Goal: Check status: Check status

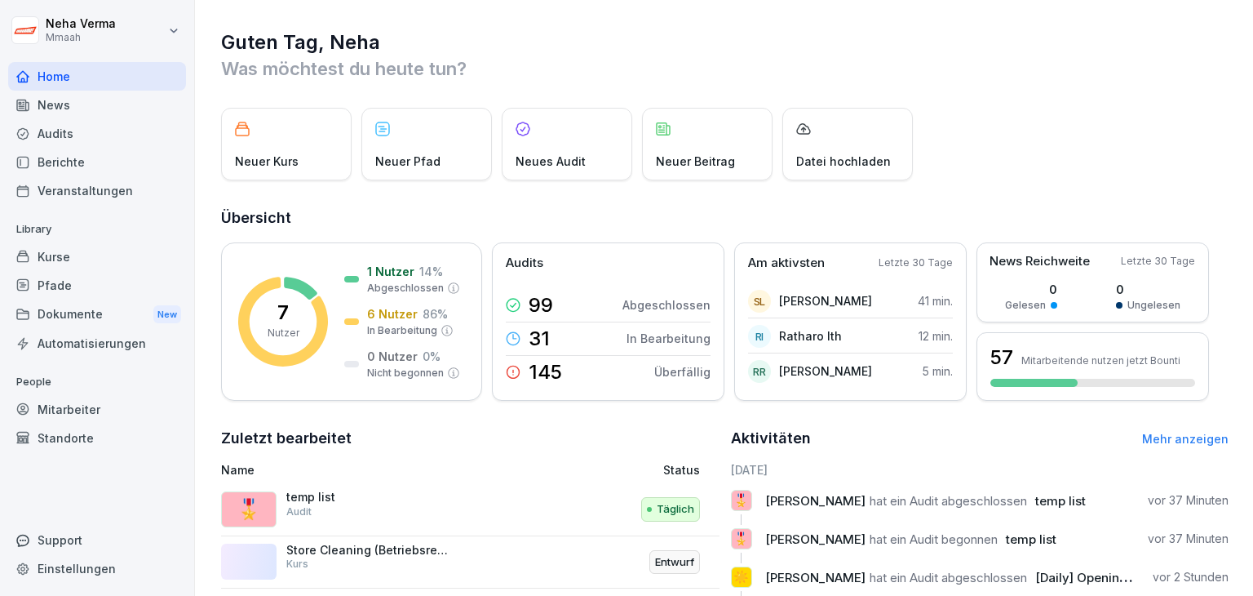
click at [59, 565] on div "Einstellungen" at bounding box center [97, 568] width 178 height 29
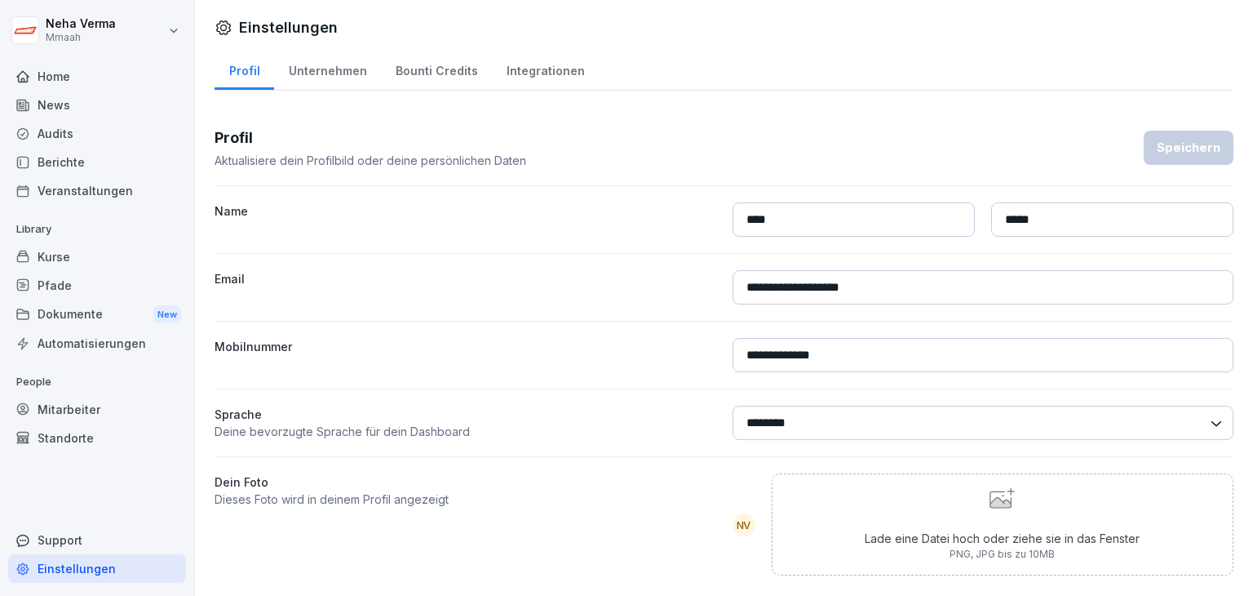
click at [1204, 424] on select "******** *******" at bounding box center [984, 423] width 502 height 34
select select "**"
click at [733, 406] on select "******** *******" at bounding box center [984, 423] width 502 height 34
click at [1160, 151] on div "Speichern" at bounding box center [1189, 148] width 64 height 18
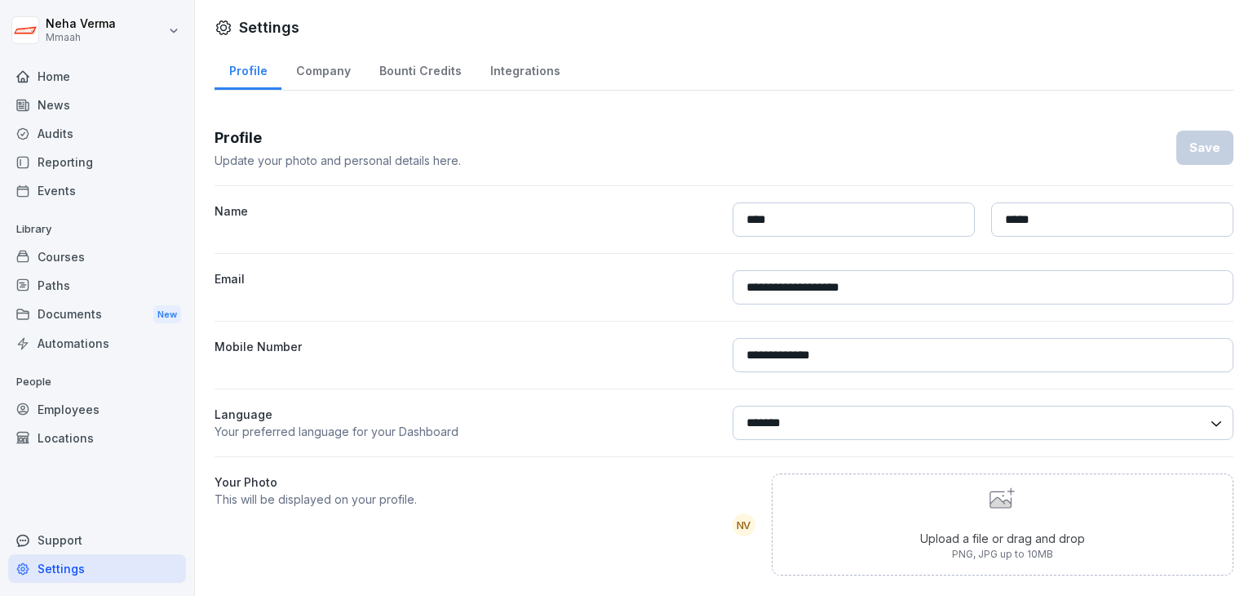
click at [96, 83] on div "Home" at bounding box center [97, 76] width 178 height 29
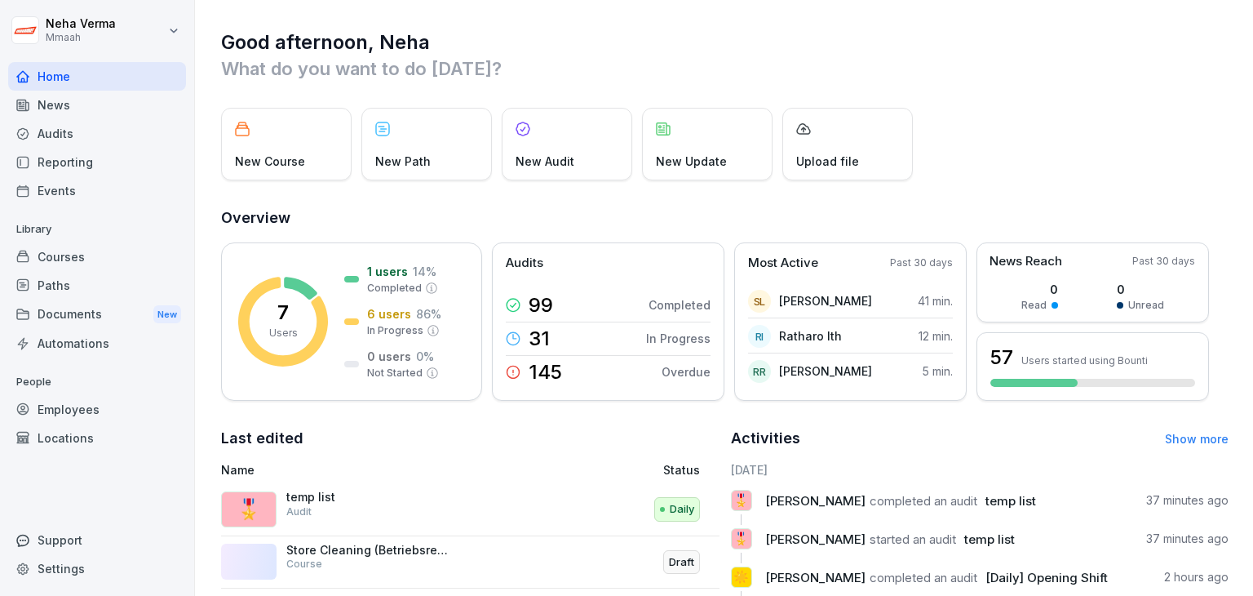
click at [65, 125] on div "Audits" at bounding box center [97, 133] width 178 height 29
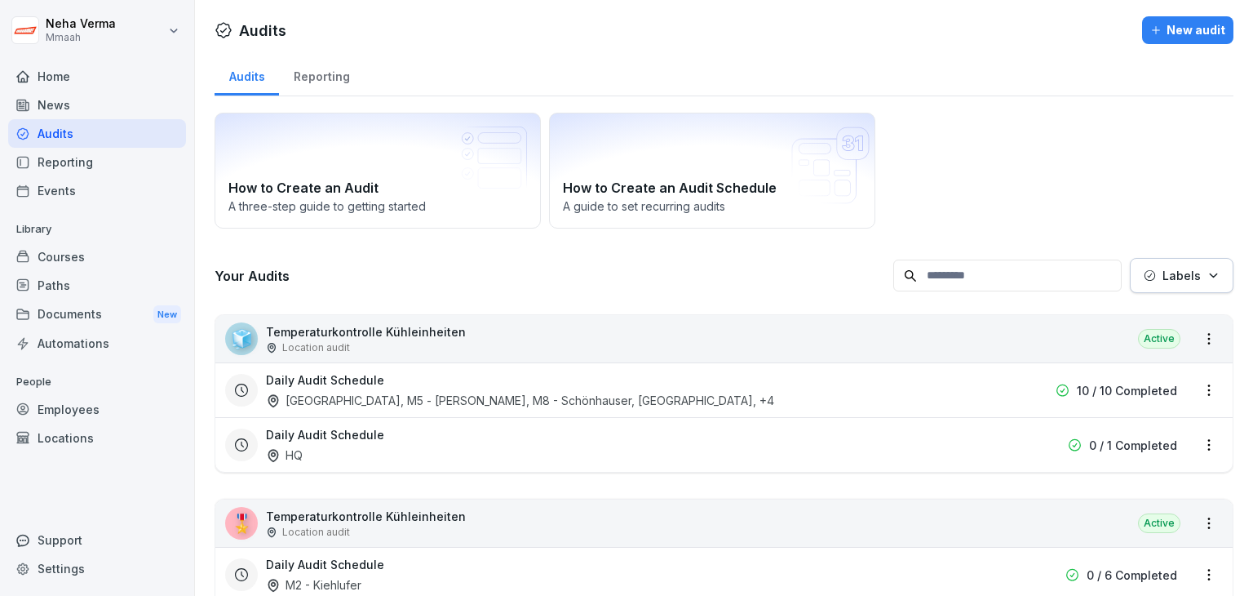
scroll to position [82, 0]
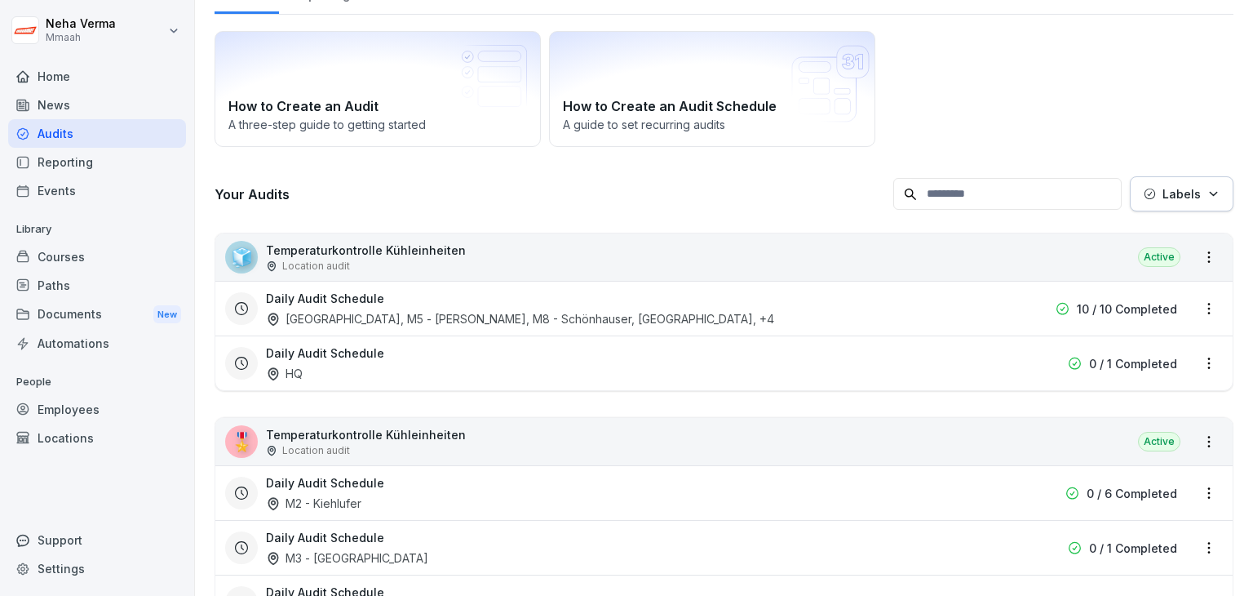
click at [62, 130] on div "Audits" at bounding box center [97, 133] width 178 height 29
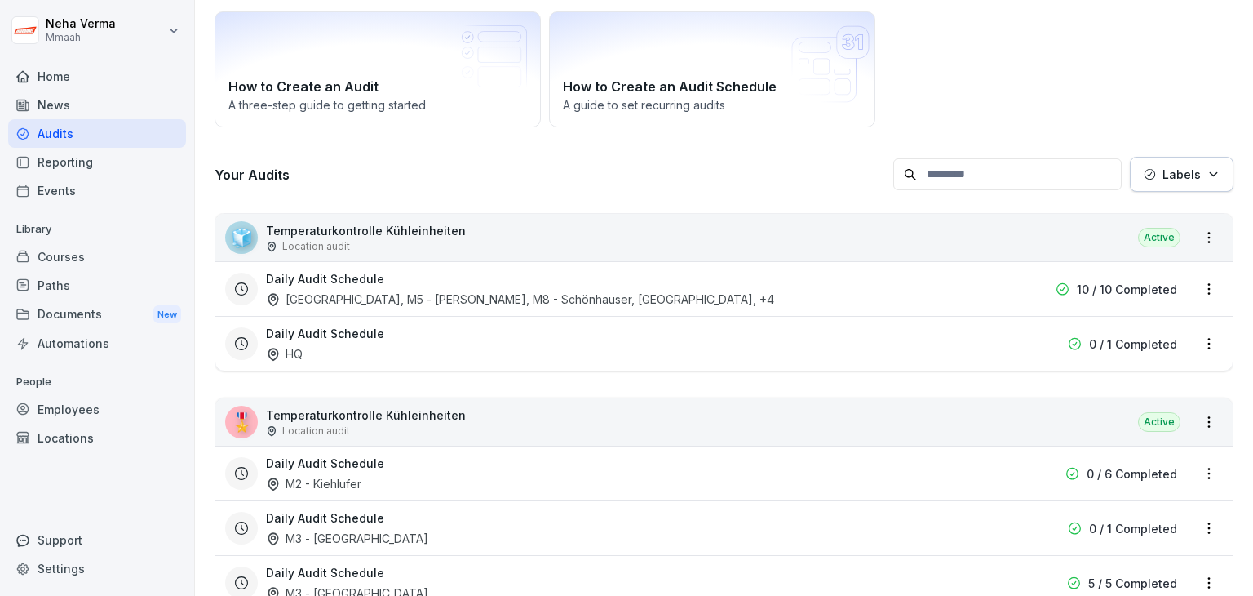
scroll to position [0, 0]
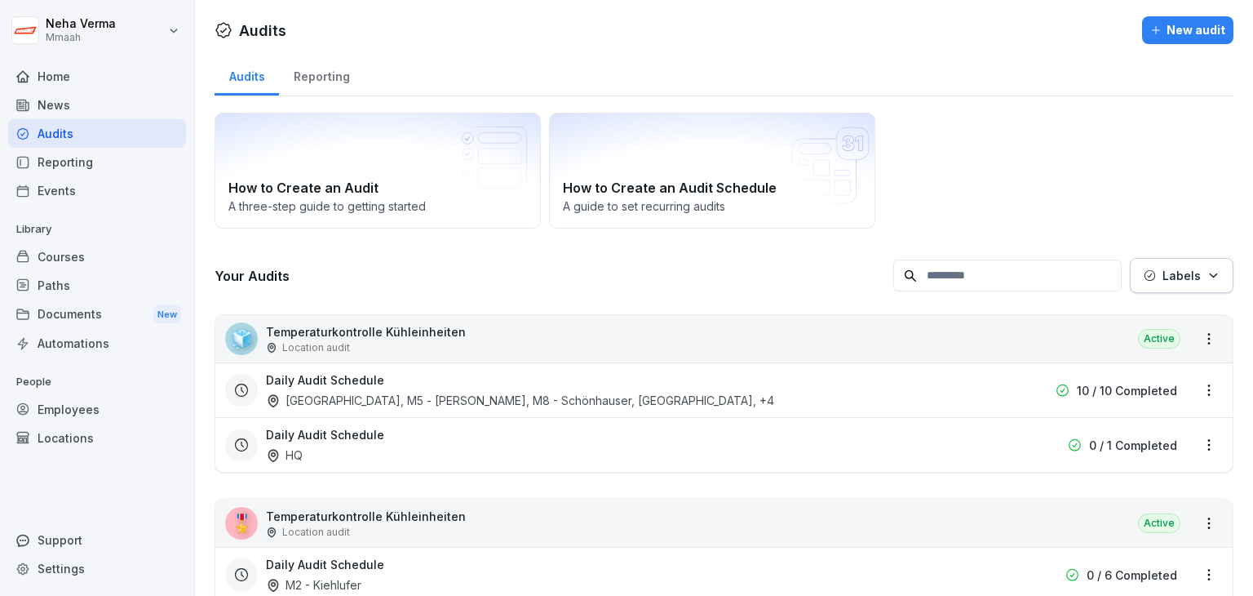
click at [421, 334] on p "Temperaturkontrolle Kühleinheiten" at bounding box center [366, 331] width 200 height 17
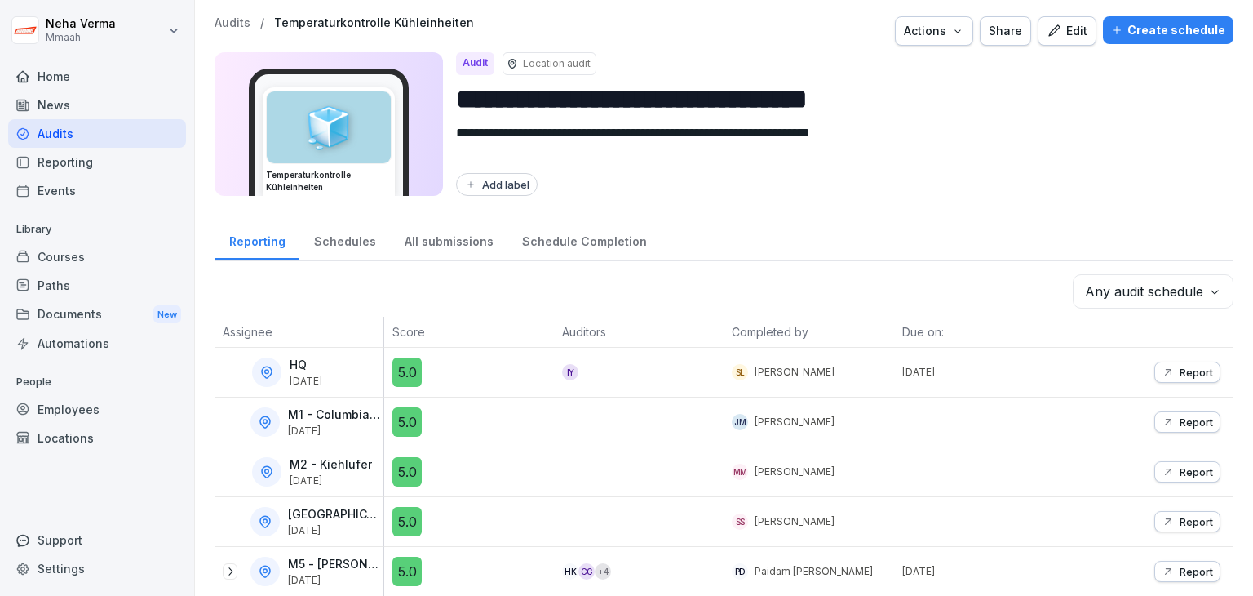
click at [431, 242] on div "All submissions" at bounding box center [448, 240] width 117 height 42
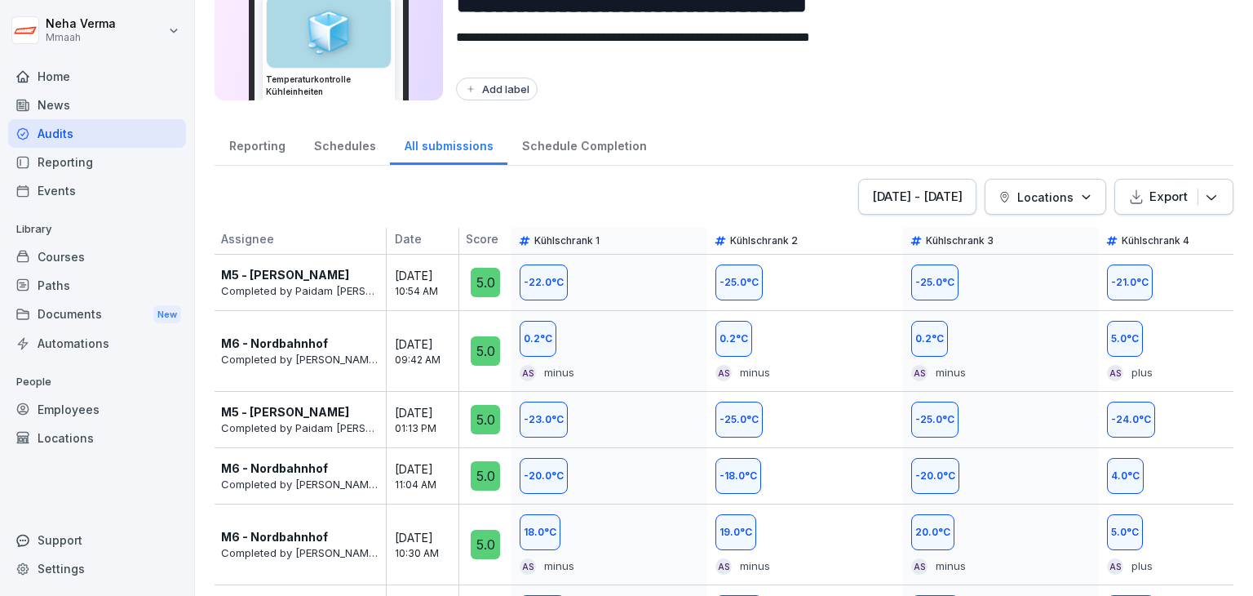
scroll to position [82, 0]
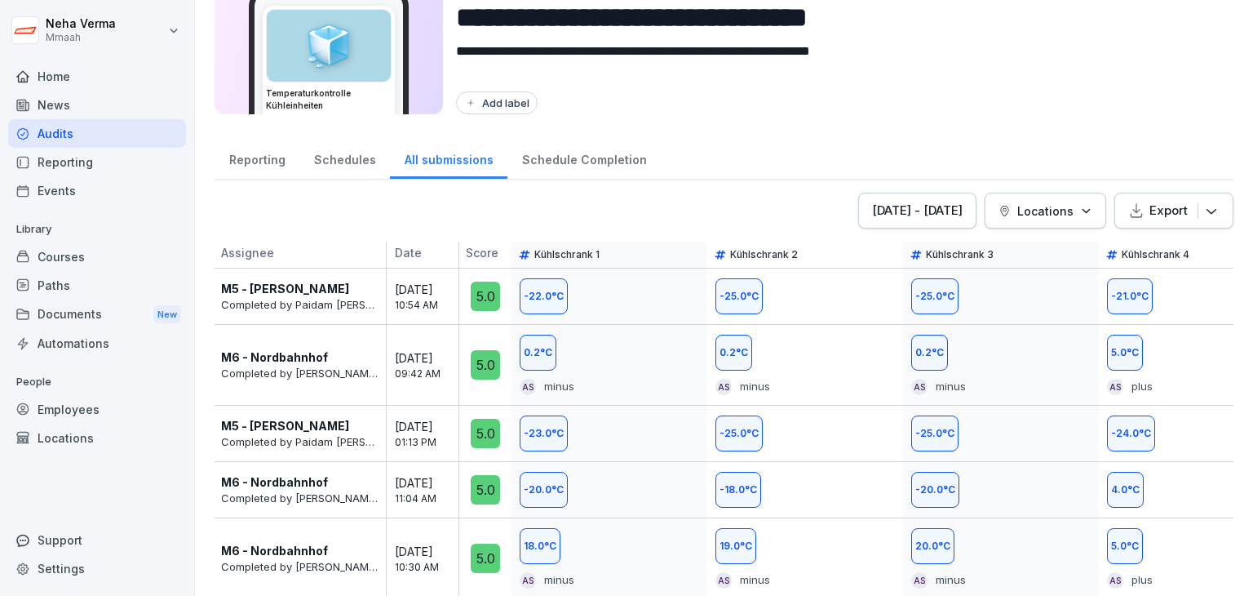
click at [927, 206] on div "[DATE] - [DATE]" at bounding box center [917, 211] width 91 height 18
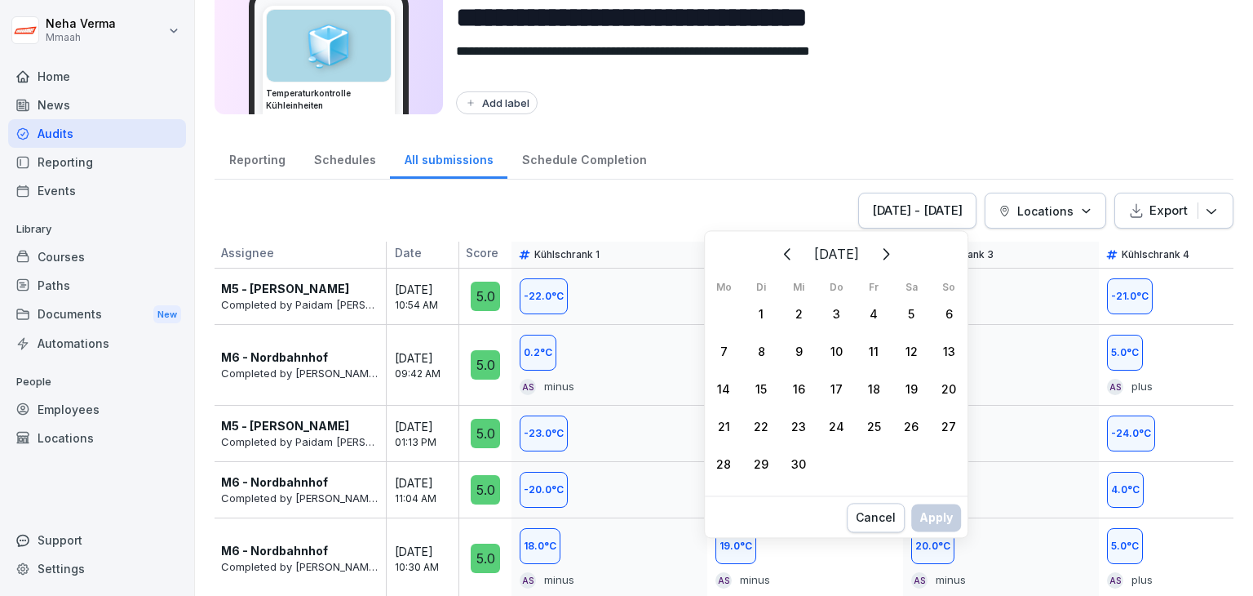
click at [757, 309] on div "1" at bounding box center [762, 314] width 38 height 38
click at [951, 310] on div "6" at bounding box center [949, 314] width 38 height 38
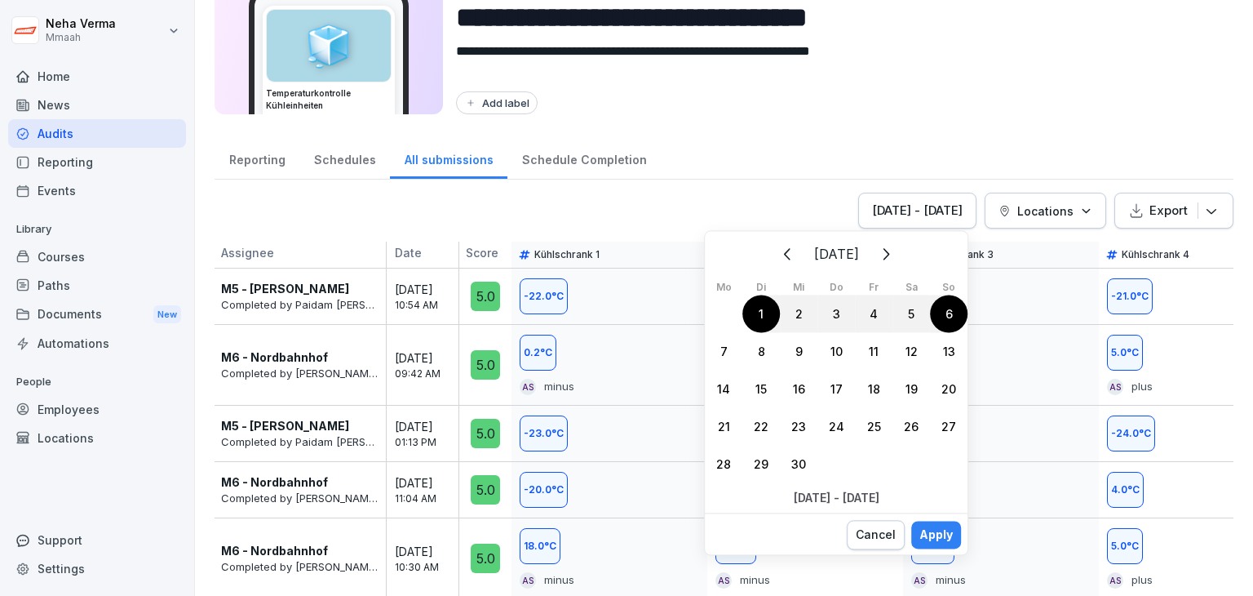
click at [944, 528] on div "Apply" at bounding box center [936, 534] width 33 height 18
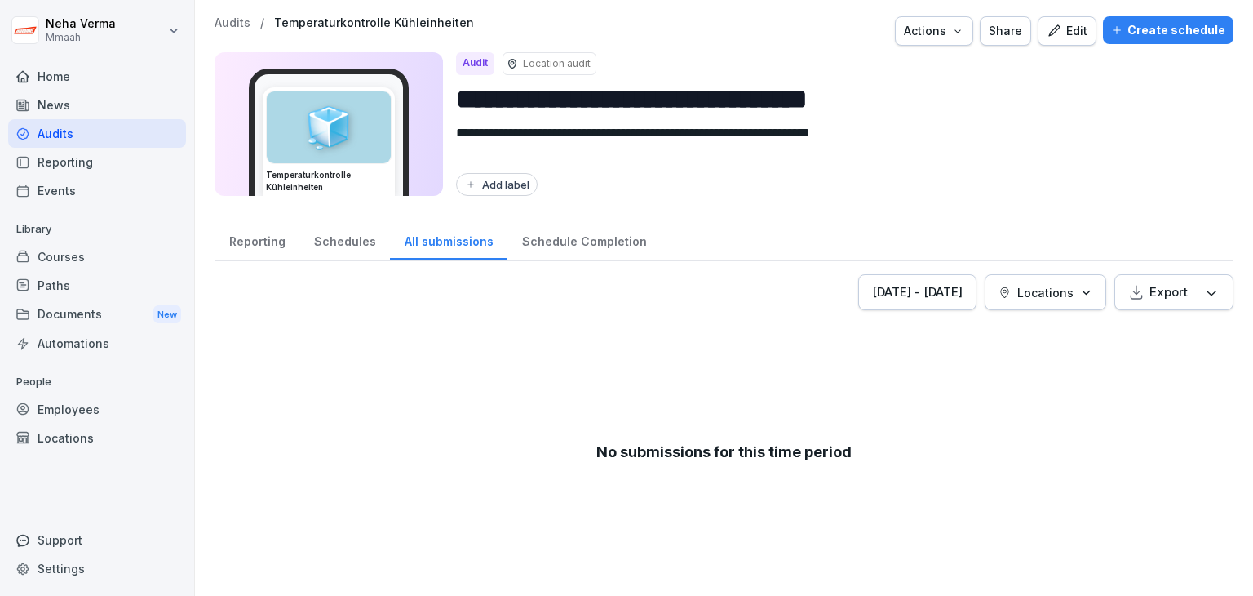
click at [942, 285] on div "[DATE] - [DATE]" at bounding box center [917, 292] width 91 height 18
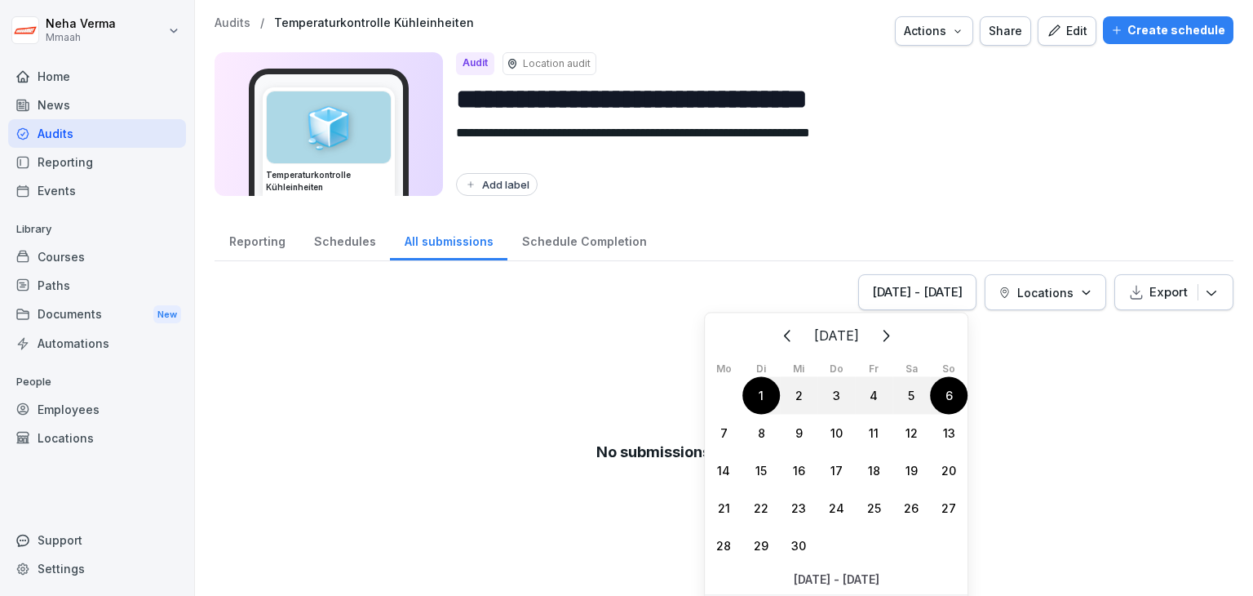
click at [778, 331] on icon "Zurück" at bounding box center [788, 336] width 20 height 20
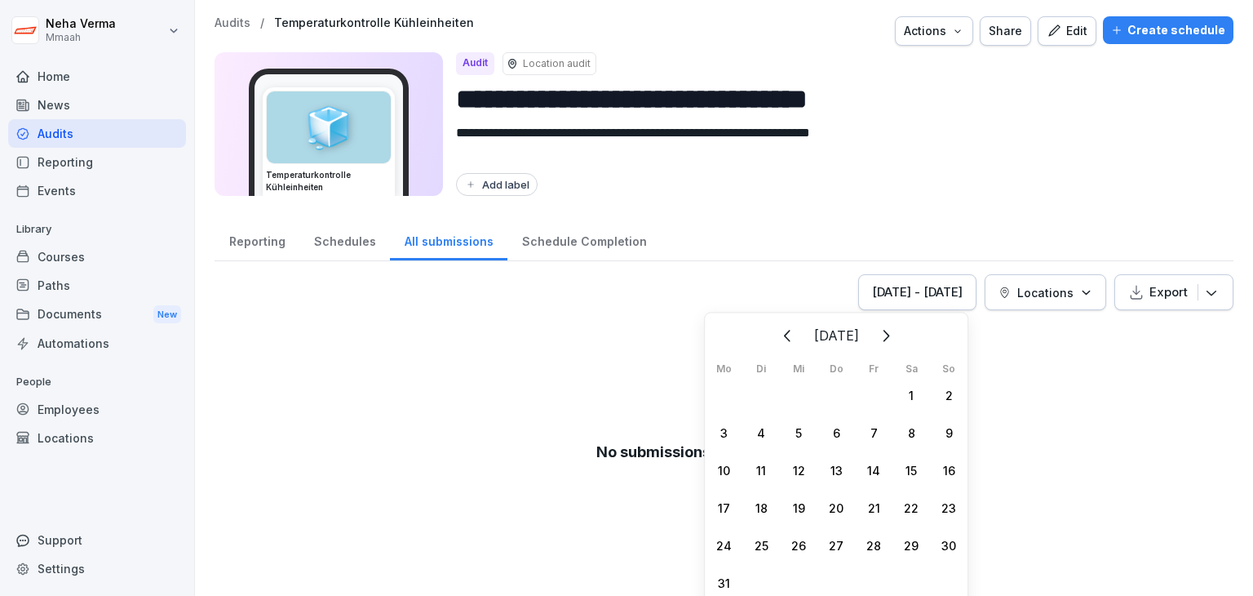
click at [726, 543] on div "24" at bounding box center [724, 545] width 38 height 38
click at [944, 549] on div "30" at bounding box center [949, 545] width 38 height 38
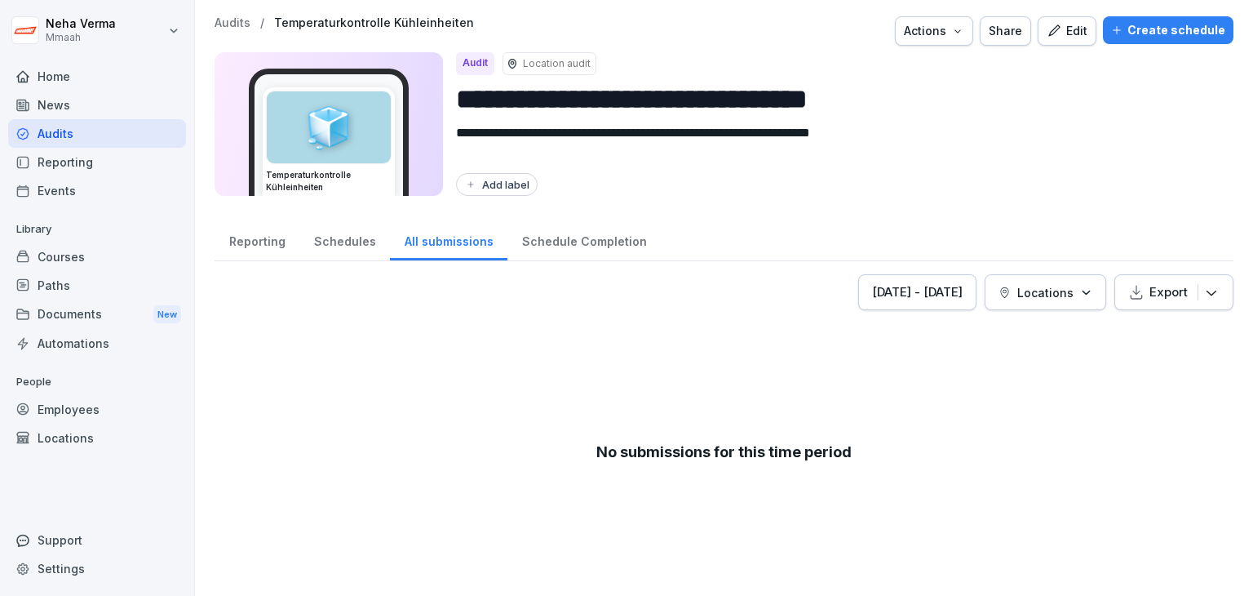
click at [1053, 538] on div "No submissions for this time period" at bounding box center [724, 451] width 1019 height 256
click at [348, 236] on div "Schedules" at bounding box center [344, 240] width 91 height 42
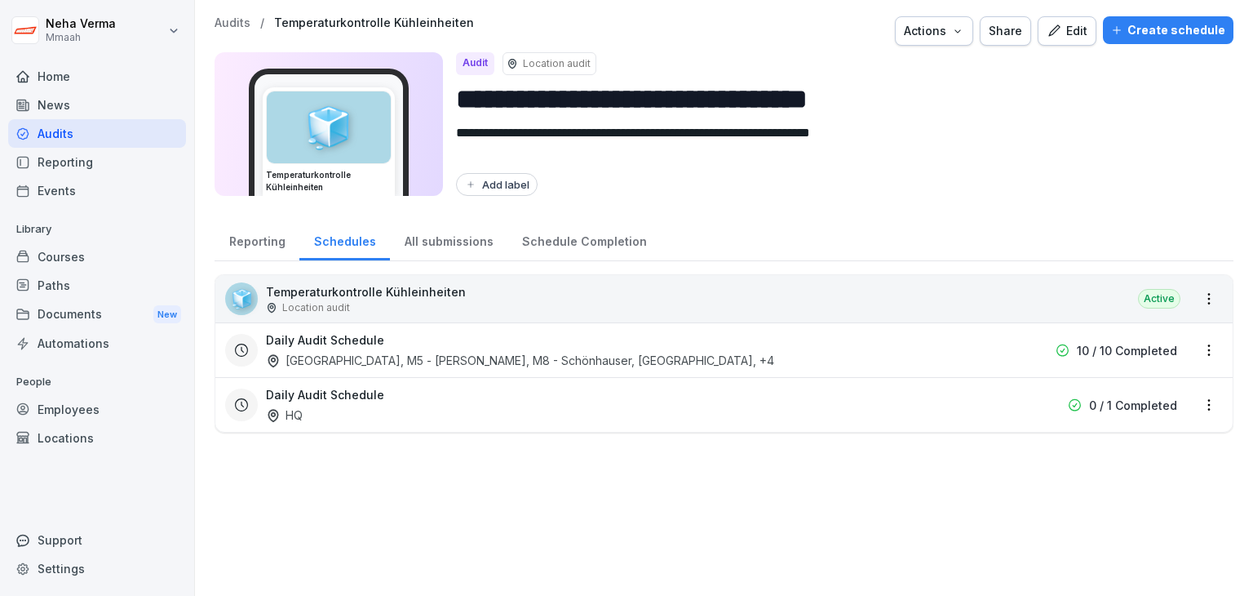
click at [434, 239] on div "All submissions" at bounding box center [448, 240] width 117 height 42
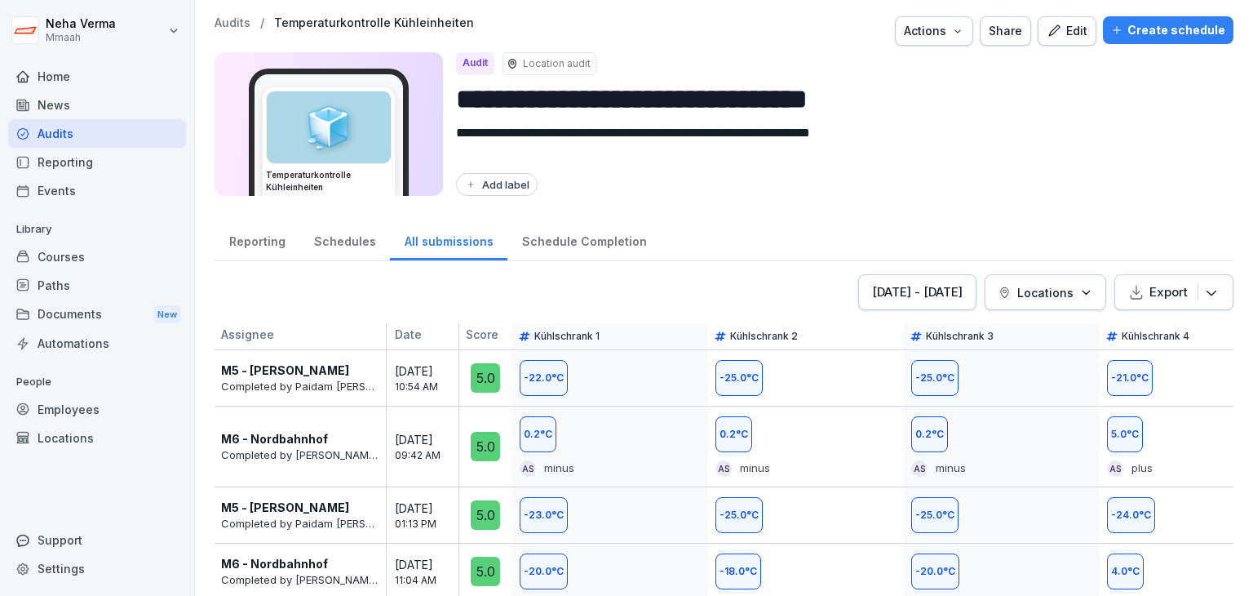
click at [889, 304] on button "[DATE] - [DATE]" at bounding box center [917, 292] width 118 height 36
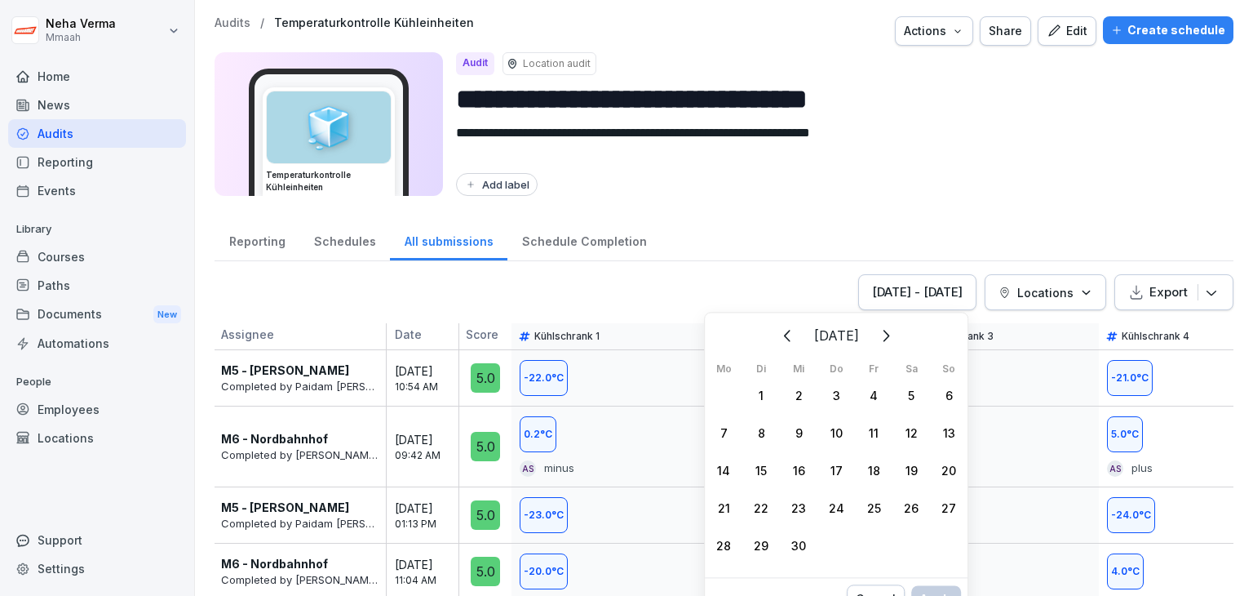
click at [725, 499] on div "21" at bounding box center [724, 508] width 38 height 38
click at [953, 505] on div "27" at bounding box center [949, 508] width 38 height 38
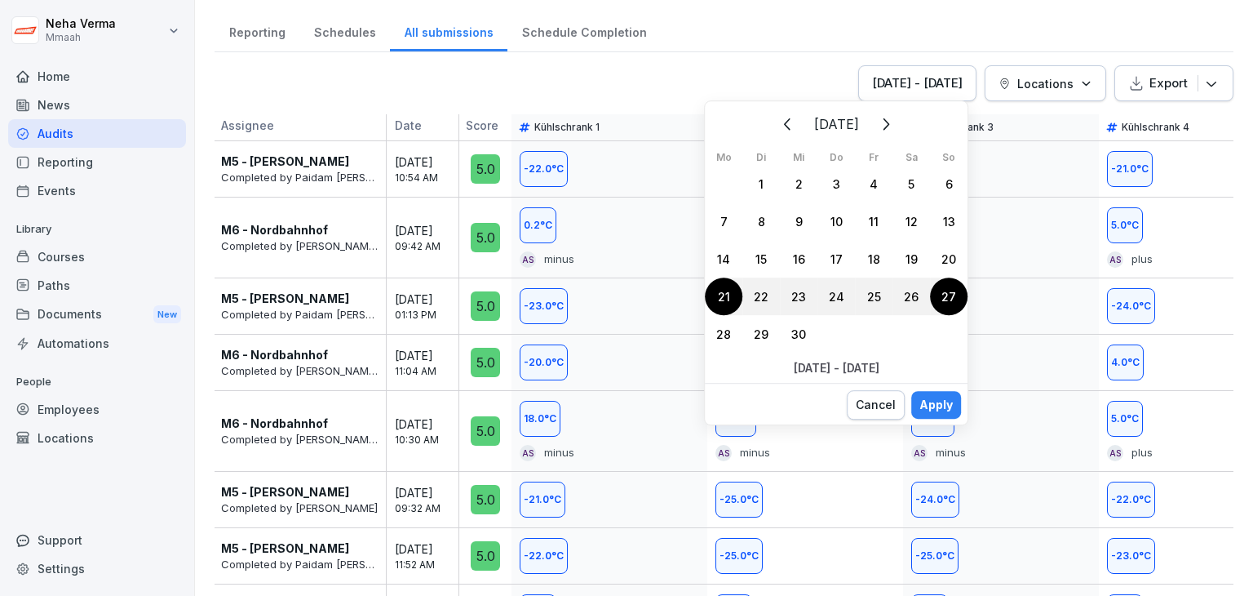
scroll to position [212, 0]
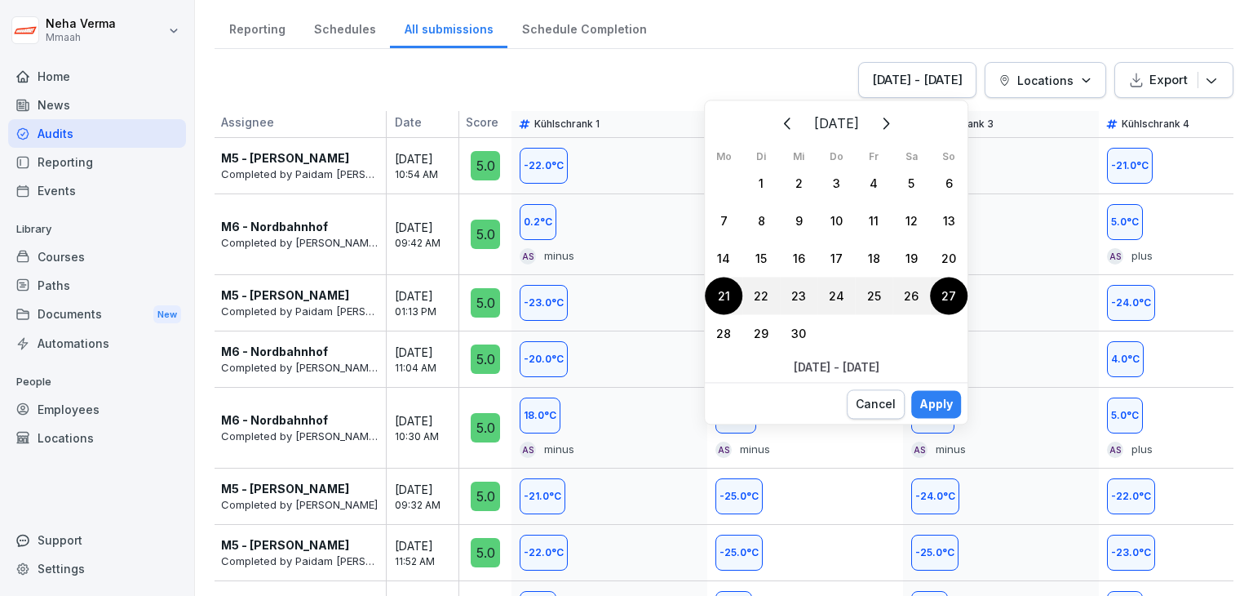
click at [924, 399] on div "Apply" at bounding box center [936, 404] width 33 height 18
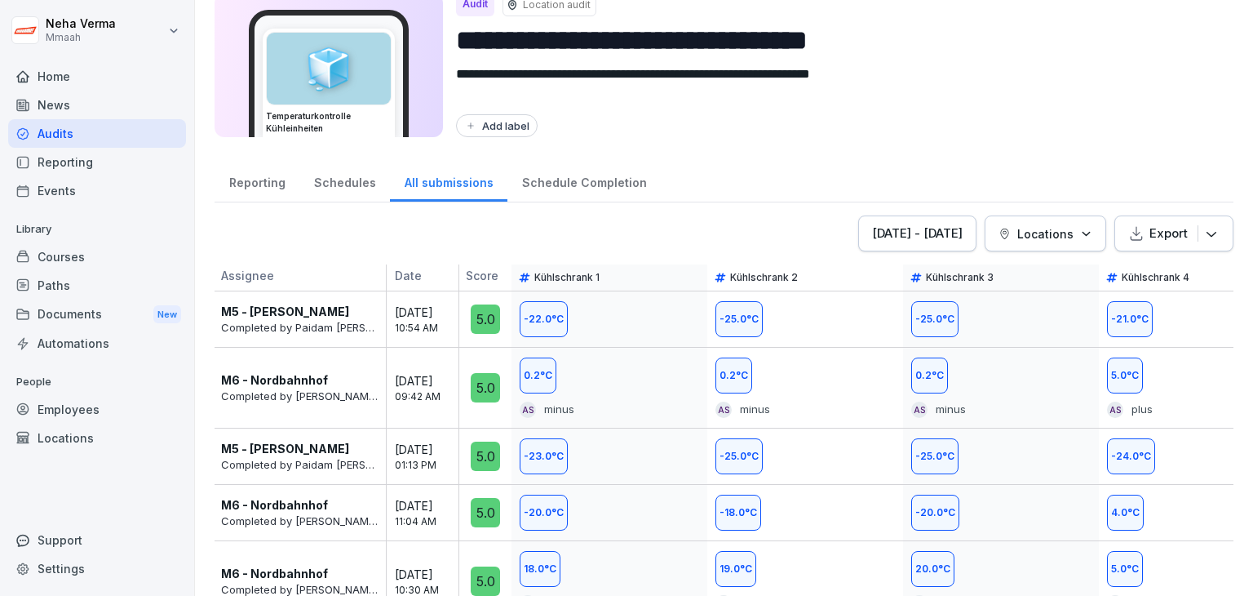
scroll to position [49, 0]
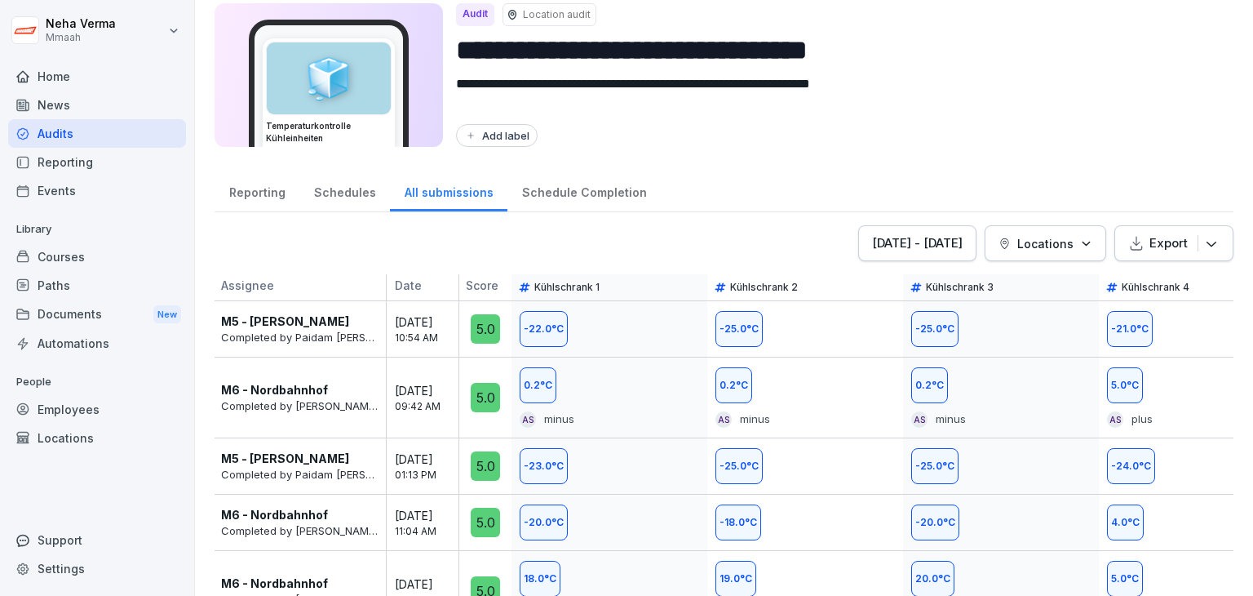
click at [1080, 242] on button "Locations" at bounding box center [1046, 243] width 122 height 36
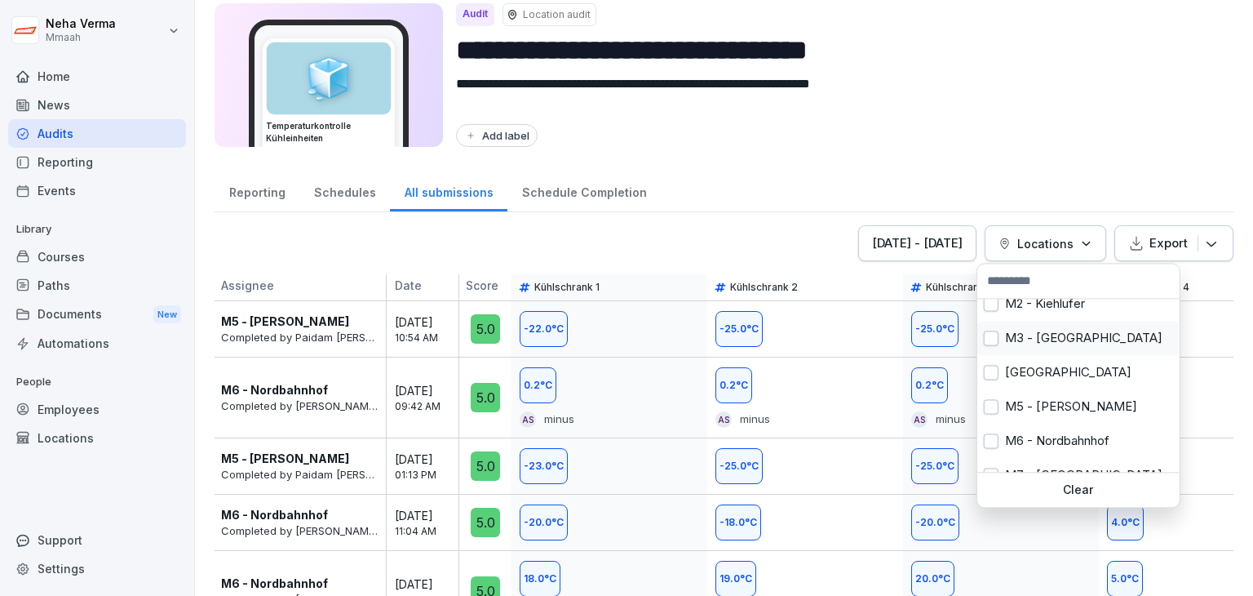
scroll to position [163, 0]
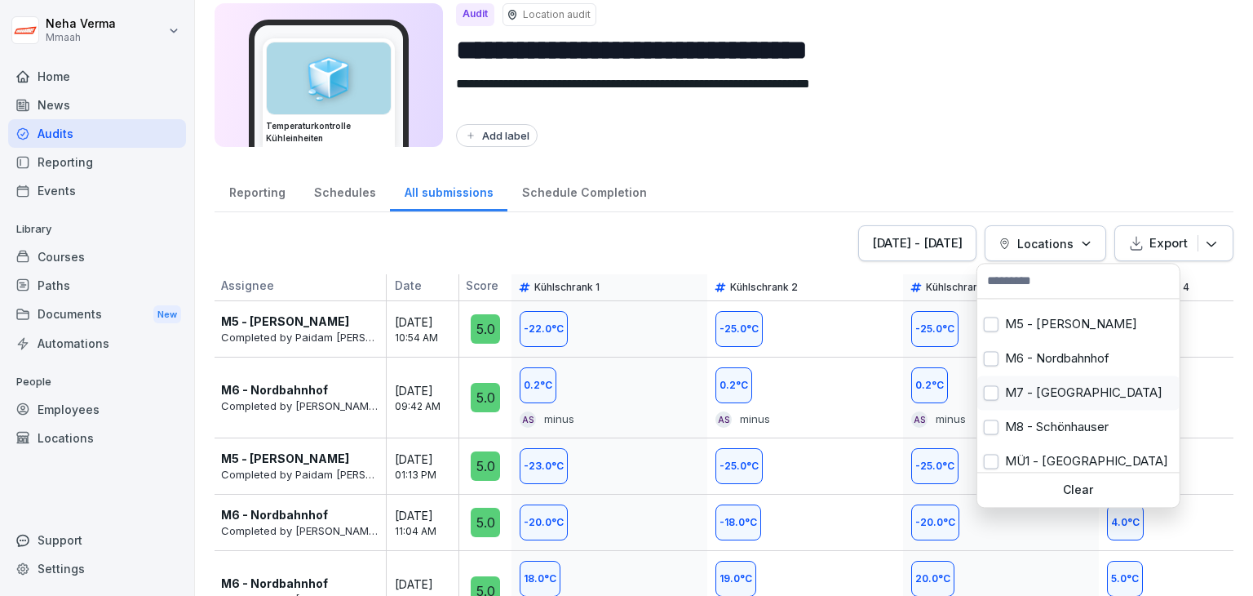
click at [991, 392] on button "button" at bounding box center [991, 392] width 15 height 15
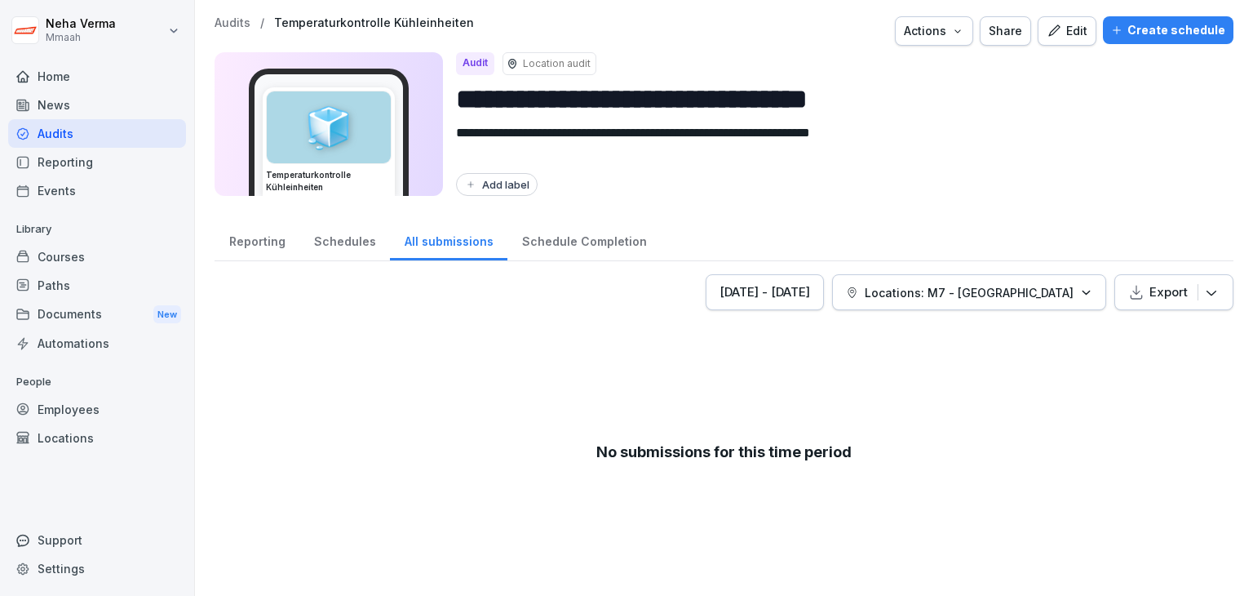
click at [1126, 414] on html "**********" at bounding box center [626, 298] width 1253 height 596
click at [810, 295] on div "[DATE] - [DATE]" at bounding box center [765, 292] width 91 height 18
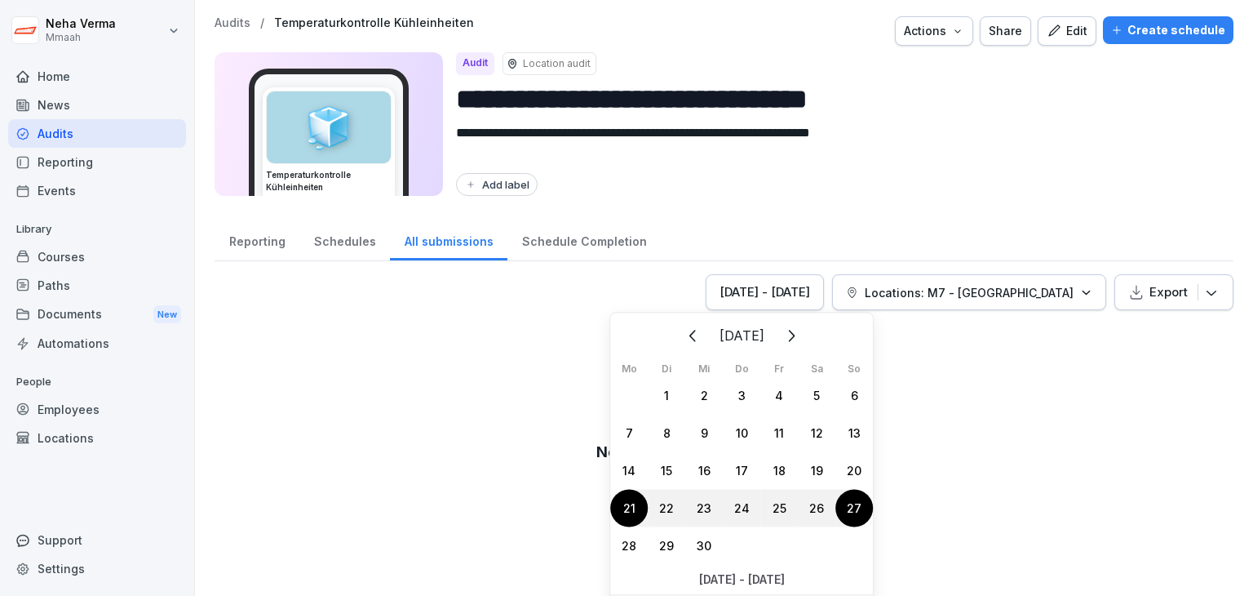
click at [782, 506] on div "25" at bounding box center [779, 508] width 38 height 38
click at [635, 495] on div "21" at bounding box center [629, 508] width 38 height 38
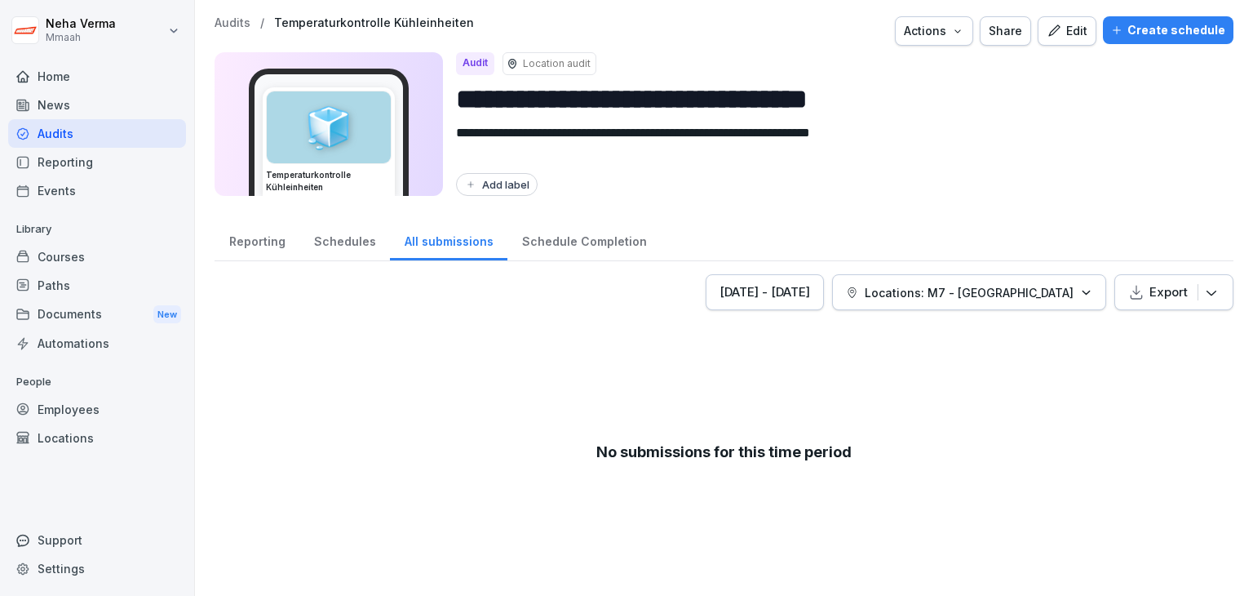
click at [632, 49] on div "**********" at bounding box center [724, 110] width 1019 height 189
click at [33, 128] on div "Audits" at bounding box center [97, 133] width 178 height 29
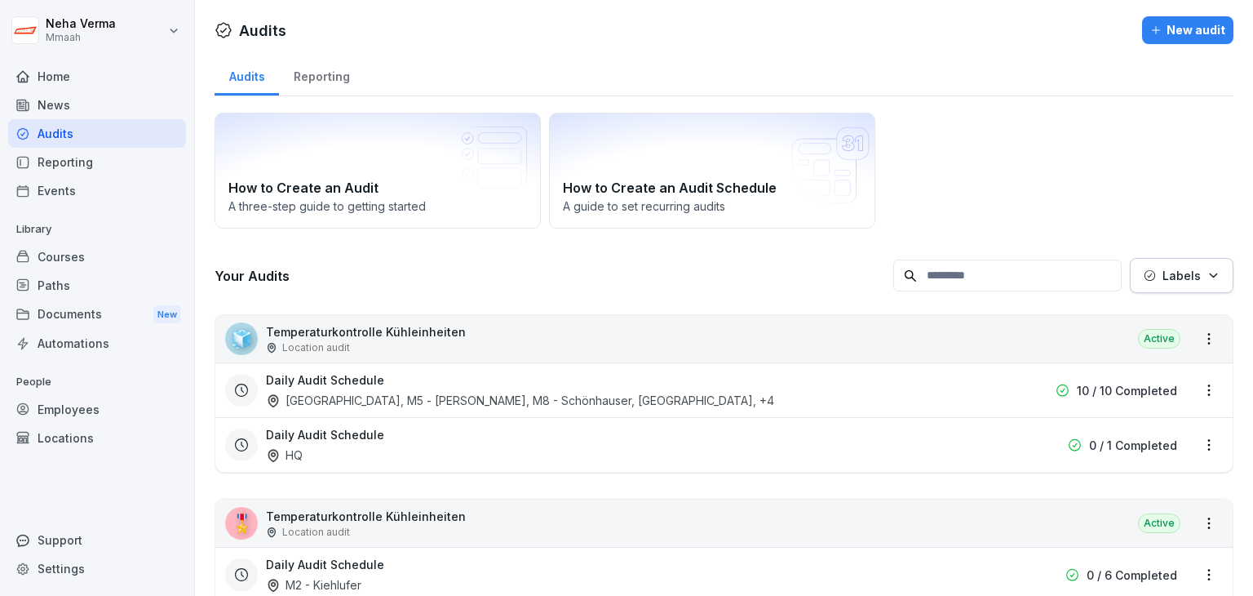
click at [234, 335] on div "🧊" at bounding box center [241, 338] width 33 height 33
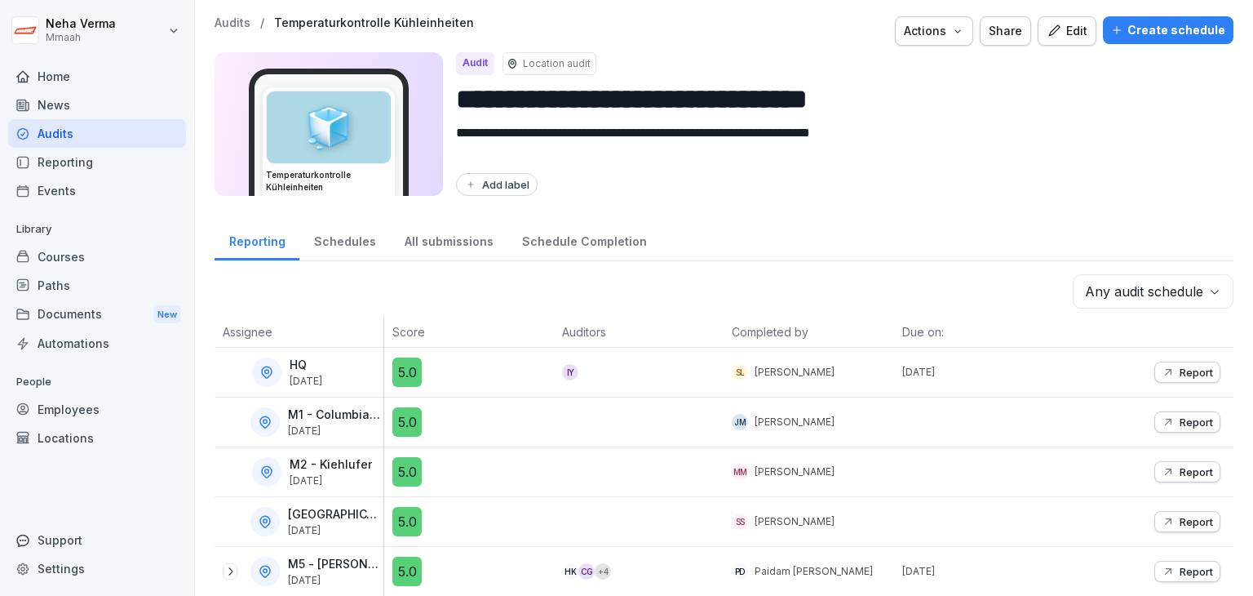
click at [457, 243] on div "All submissions" at bounding box center [448, 240] width 117 height 42
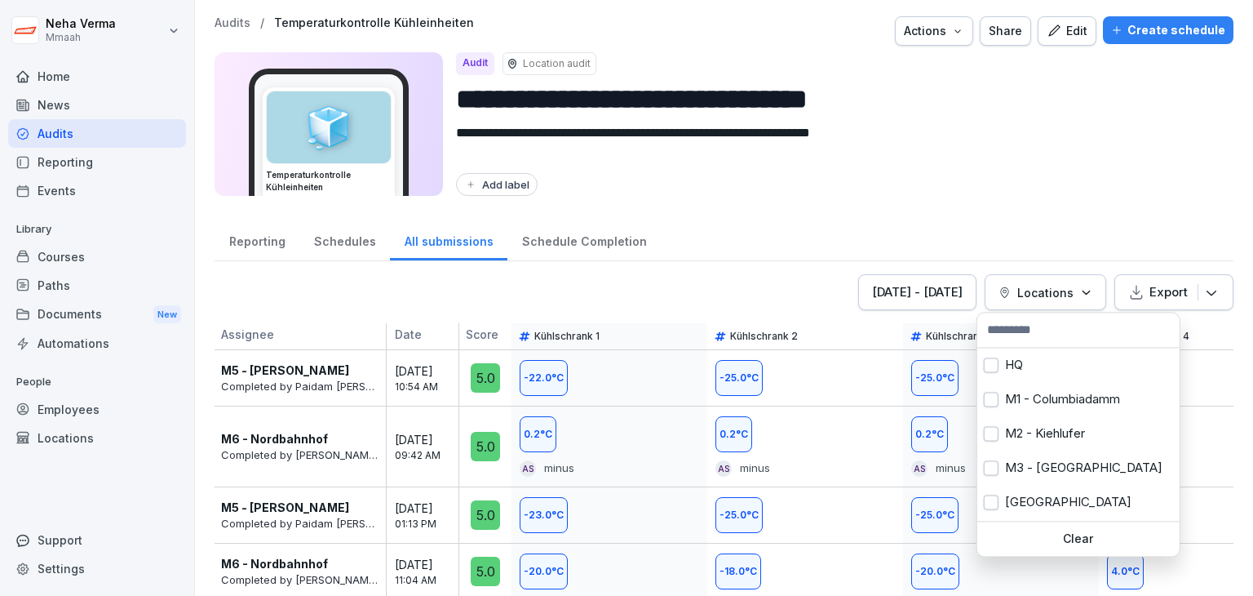
click at [1078, 297] on div "Locations" at bounding box center [1046, 292] width 94 height 17
click at [982, 433] on div "M2 - Kiehlufer" at bounding box center [1079, 433] width 202 height 34
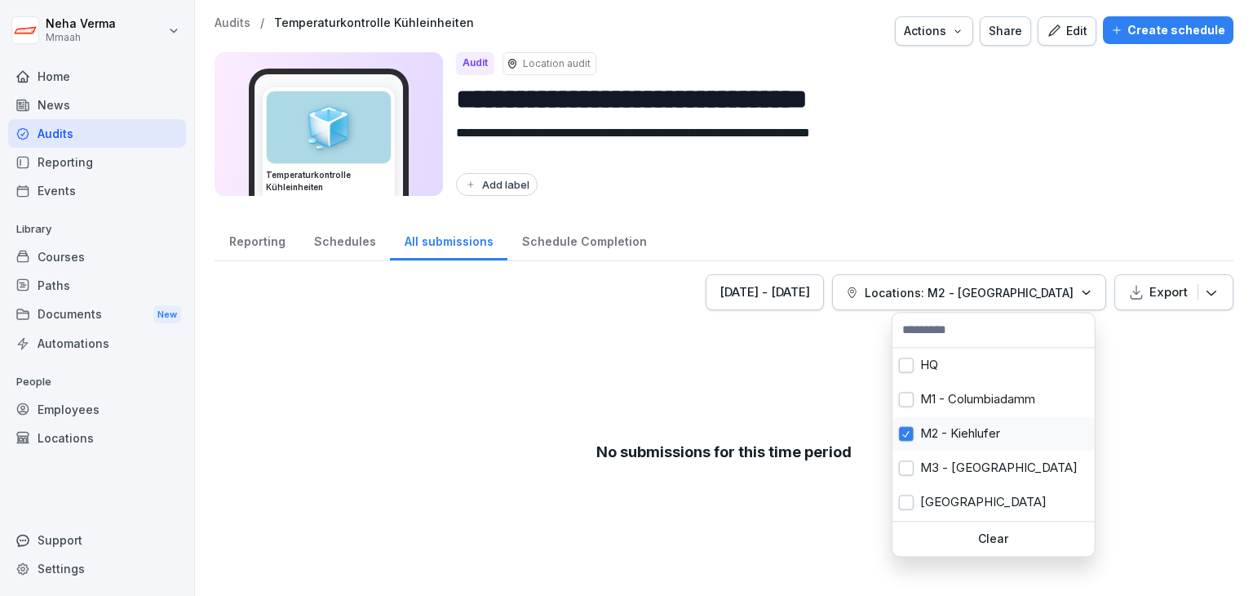
click at [910, 435] on button "button" at bounding box center [906, 433] width 15 height 15
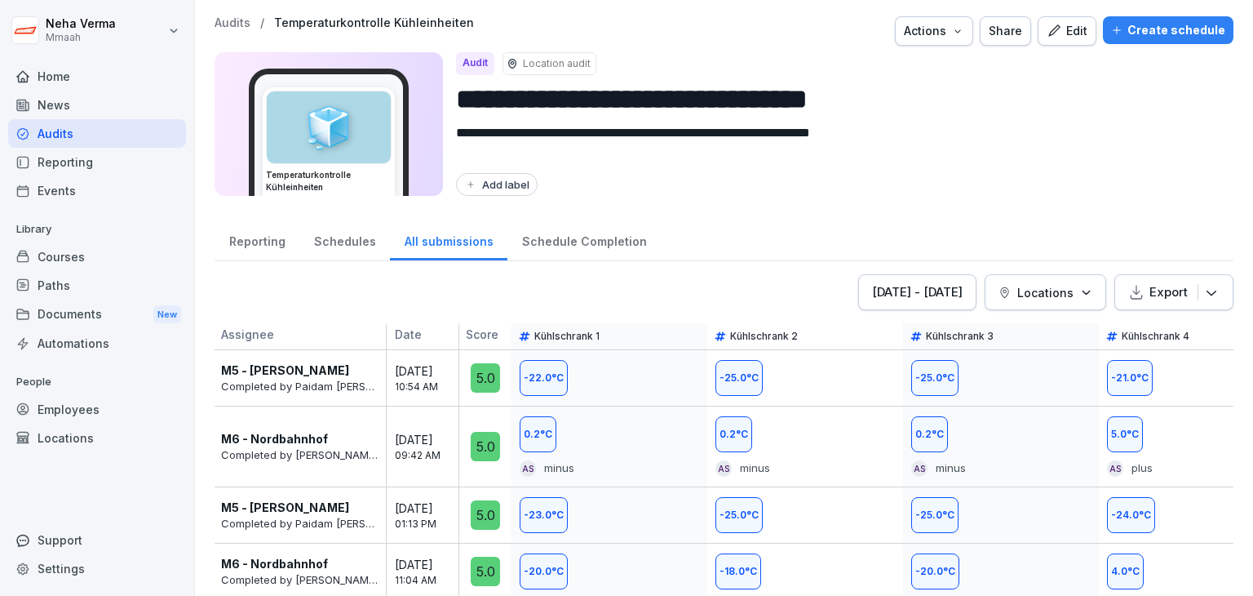
click at [807, 226] on html "**********" at bounding box center [626, 298] width 1253 height 596
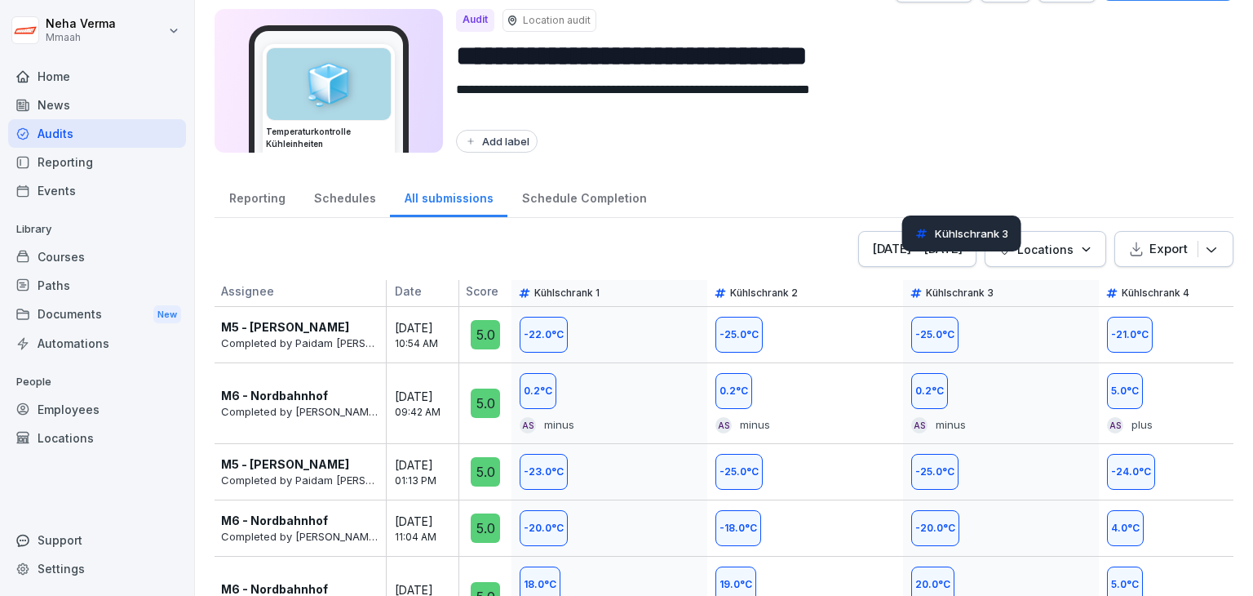
scroll to position [82, 0]
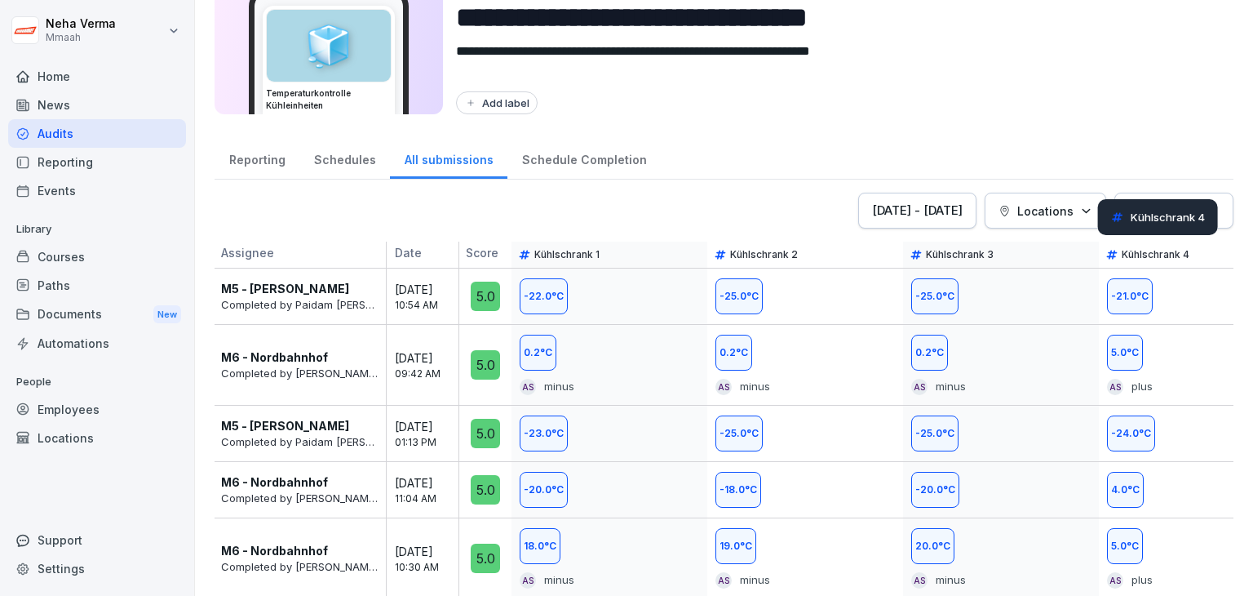
click at [1203, 215] on p "Kühlschrank 4" at bounding box center [1168, 217] width 74 height 13
click at [1204, 209] on icon "button" at bounding box center [1212, 210] width 16 height 16
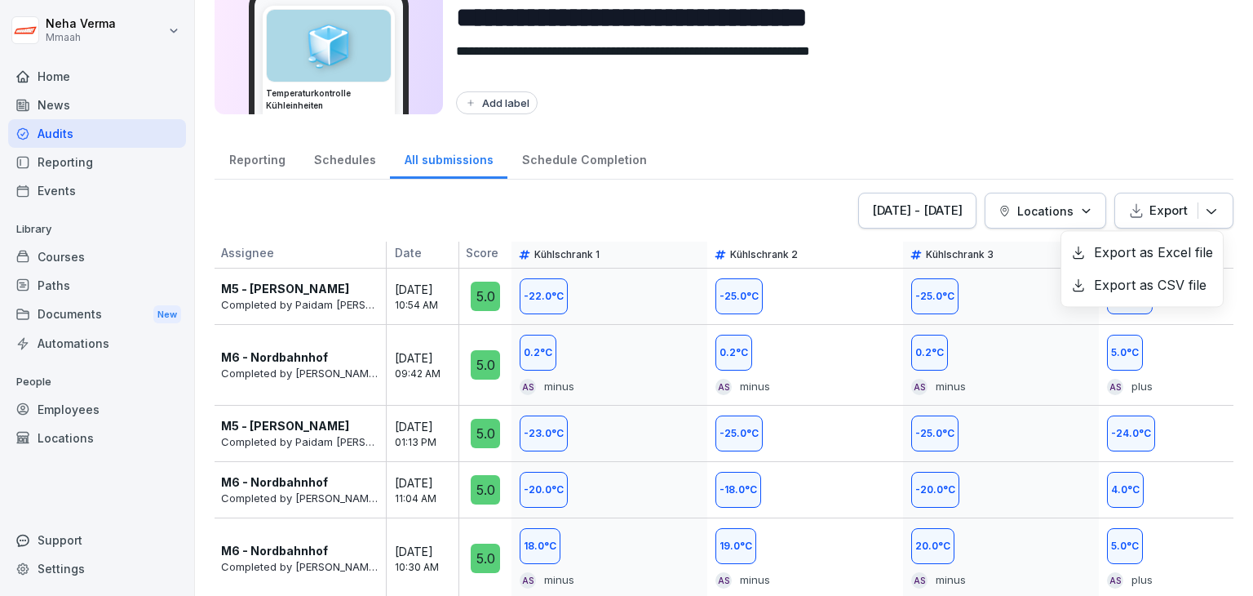
click at [1071, 252] on icon at bounding box center [1078, 252] width 15 height 15
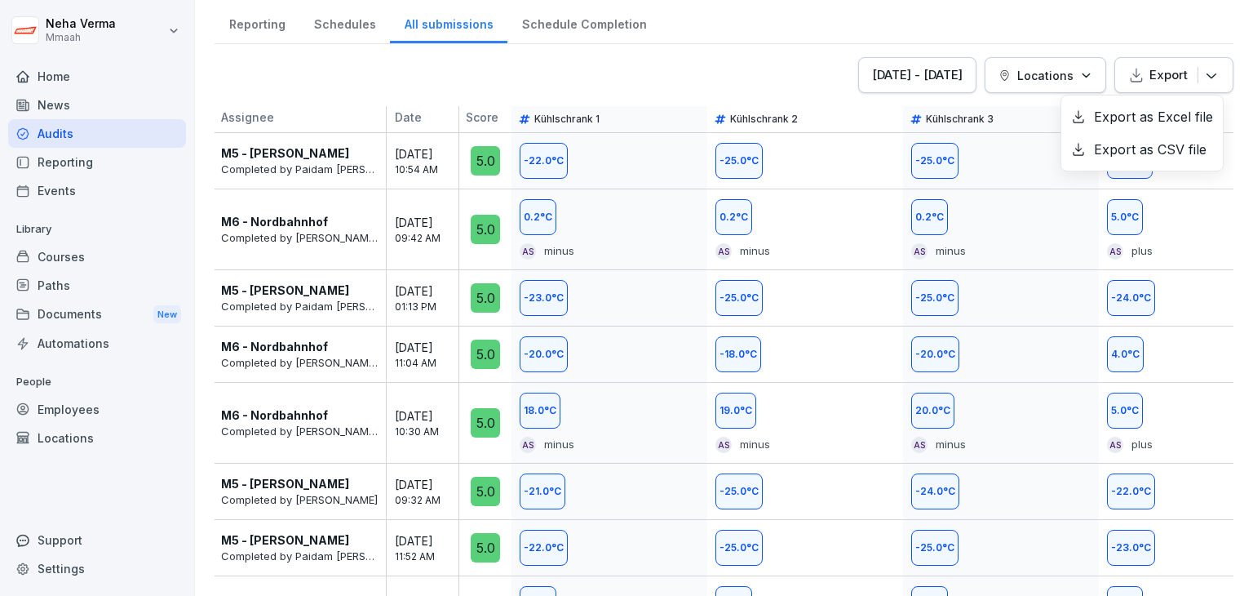
scroll to position [0, 0]
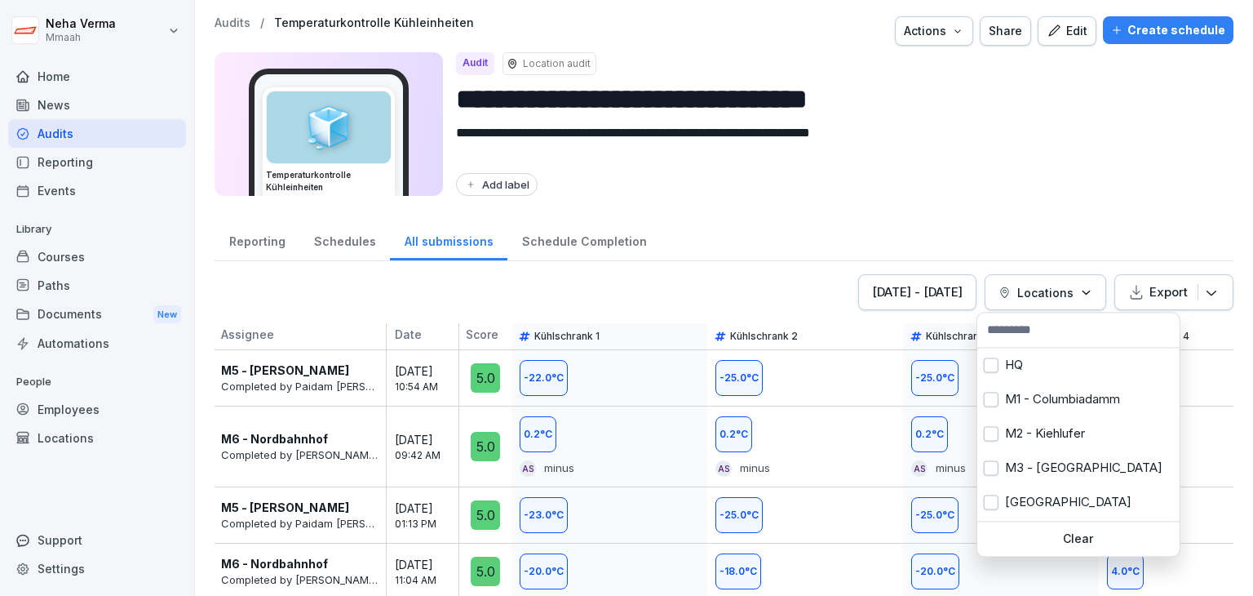
click at [1084, 290] on button "Locations" at bounding box center [1046, 292] width 122 height 36
click at [991, 395] on button "button" at bounding box center [991, 399] width 15 height 15
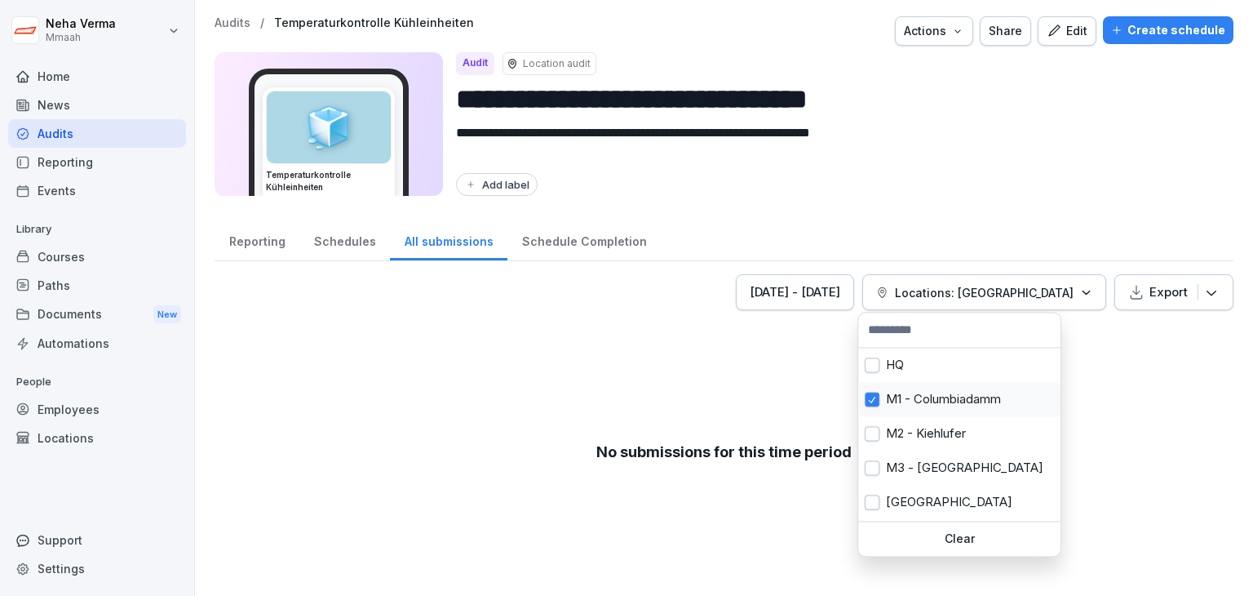
click at [869, 399] on button "button" at bounding box center [872, 399] width 15 height 15
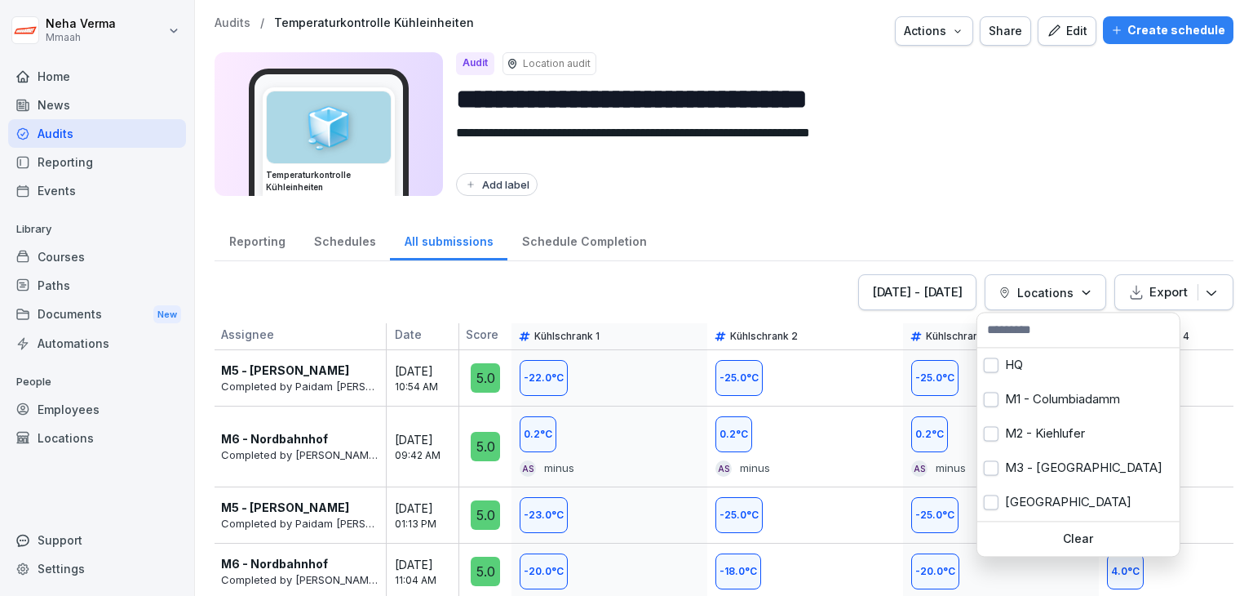
click at [896, 233] on html "**********" at bounding box center [626, 298] width 1253 height 596
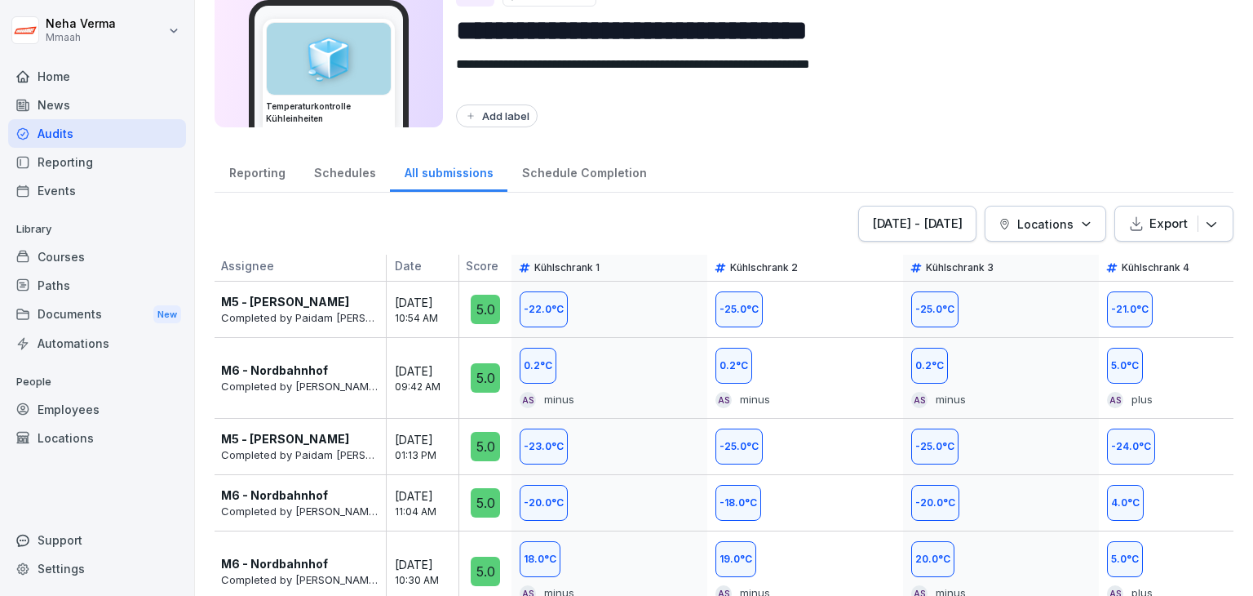
scroll to position [3, 0]
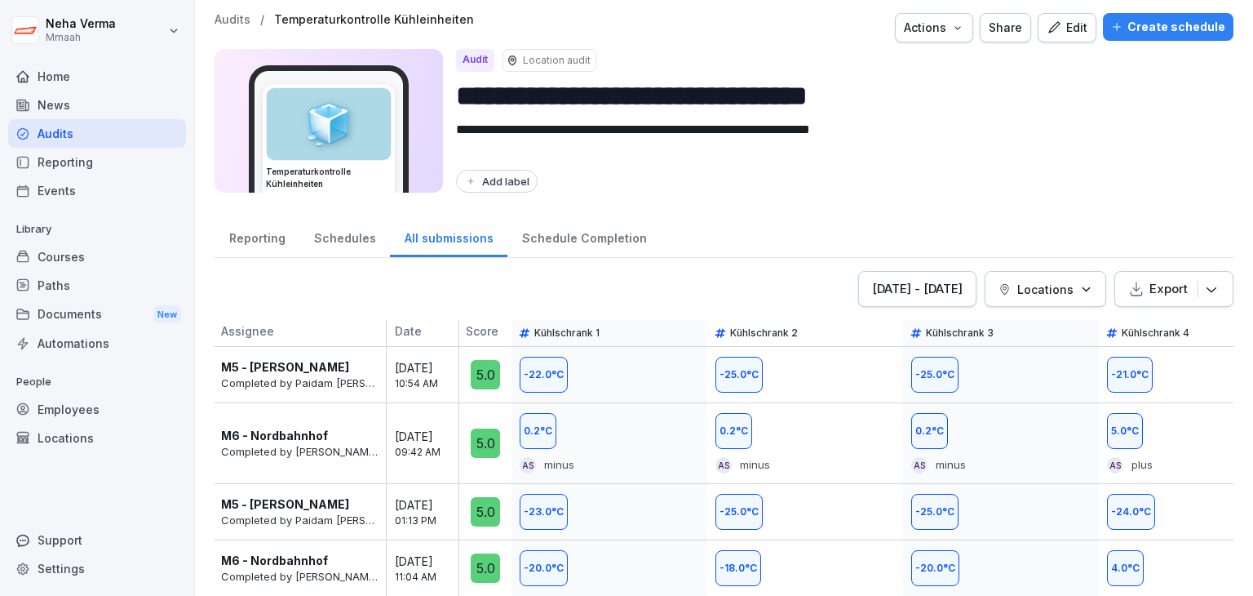
click at [579, 241] on div "Schedule Completion" at bounding box center [584, 236] width 153 height 42
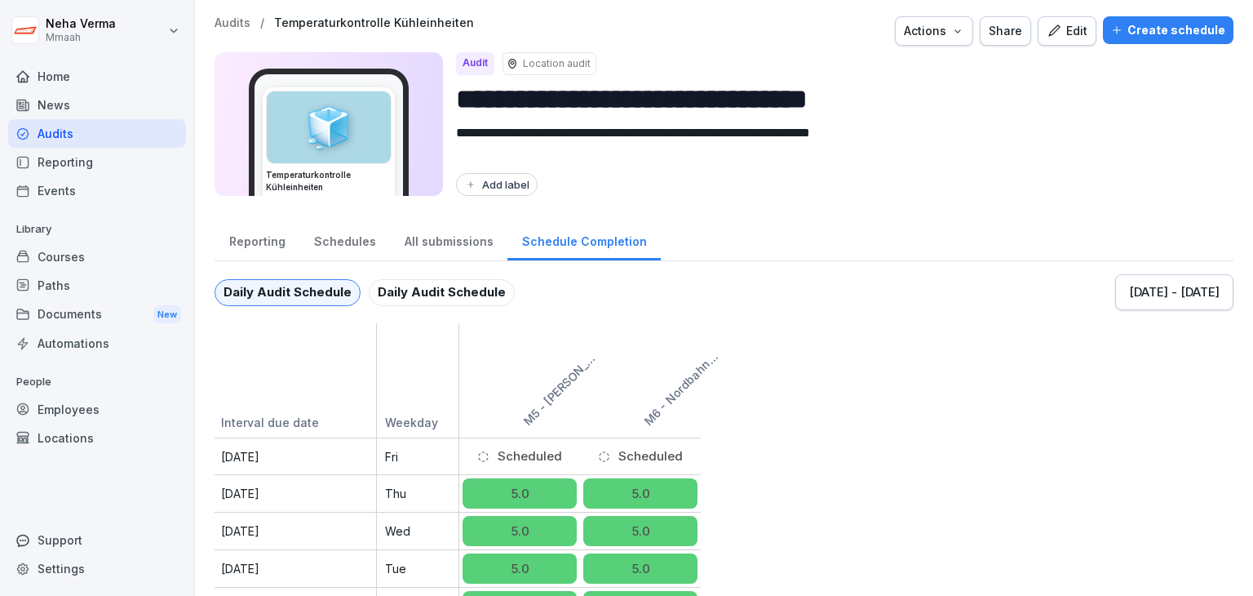
click at [444, 244] on div "All submissions" at bounding box center [448, 240] width 117 height 42
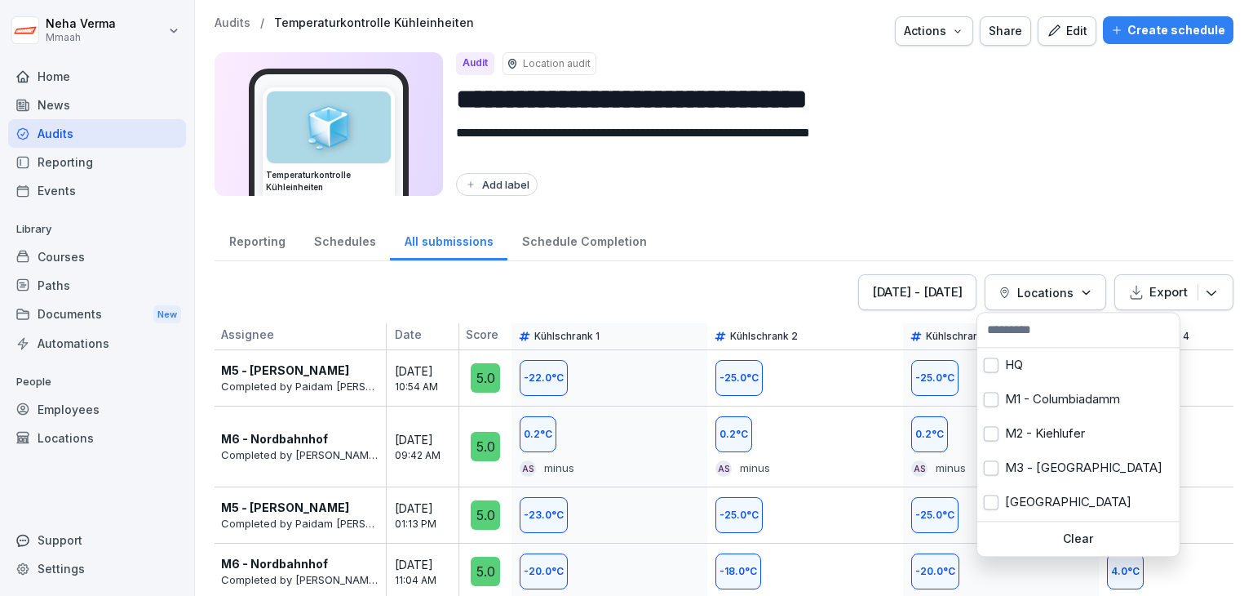
click at [1080, 292] on icon "button" at bounding box center [1086, 292] width 12 height 12
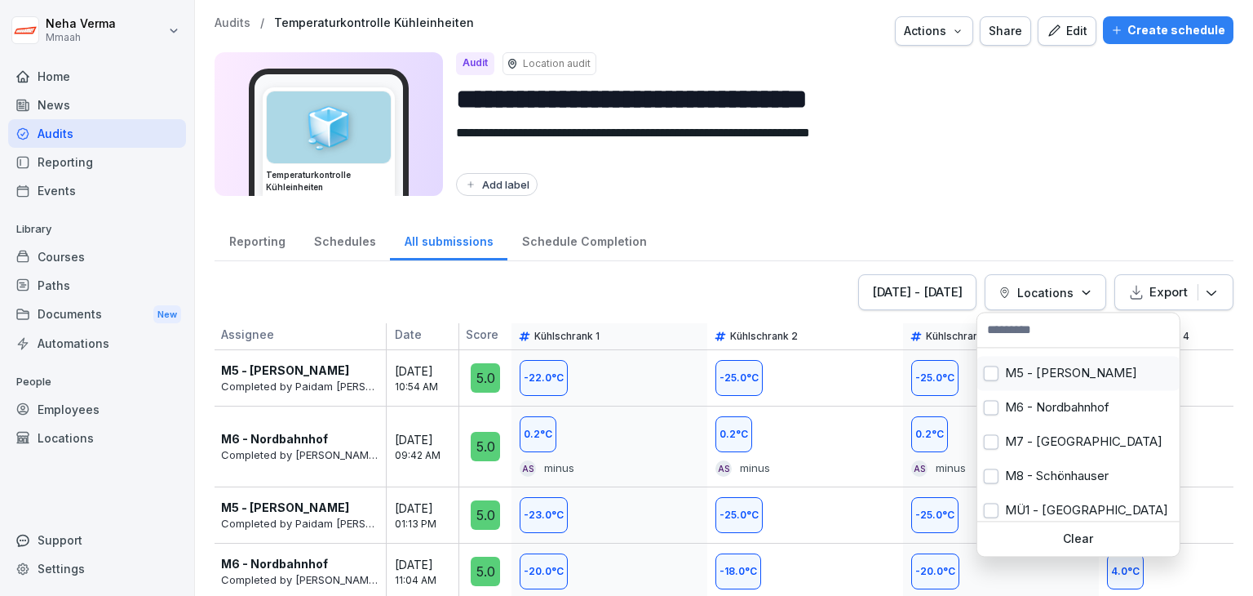
click at [993, 376] on button "button" at bounding box center [991, 373] width 15 height 15
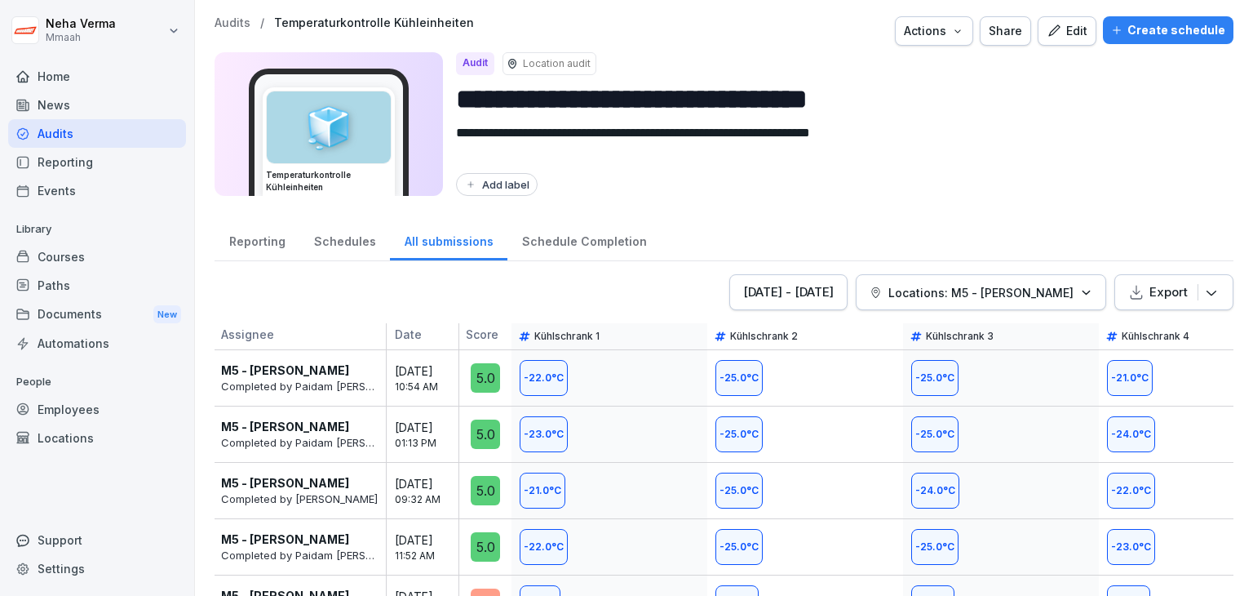
click at [1037, 194] on html "**********" at bounding box center [626, 298] width 1253 height 596
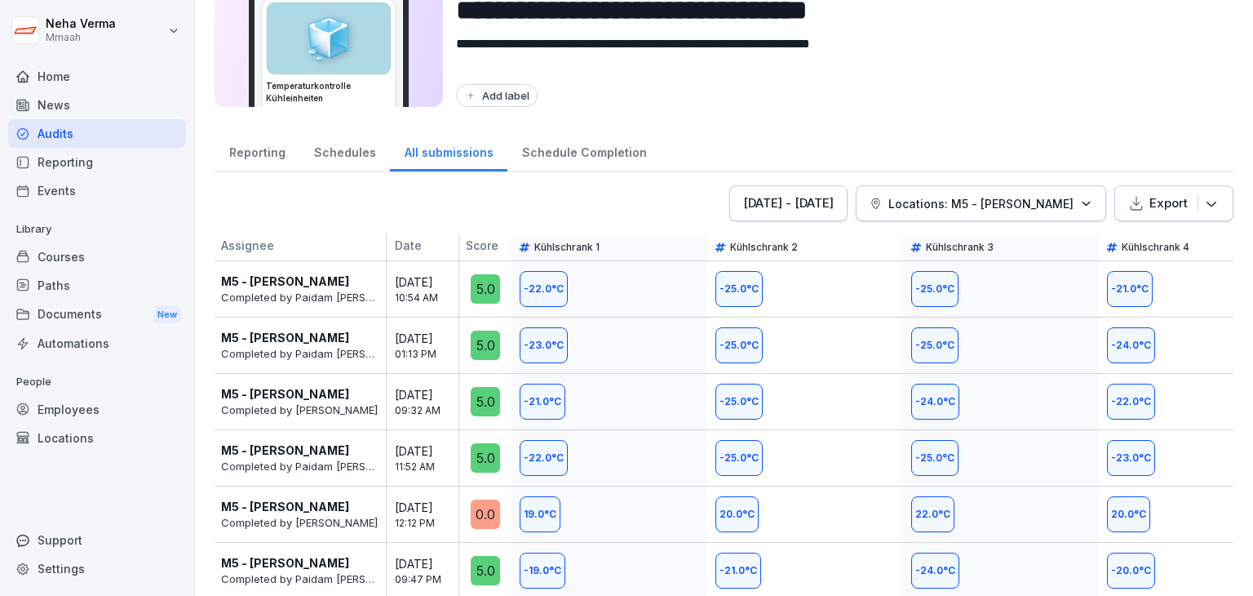
scroll to position [215, 0]
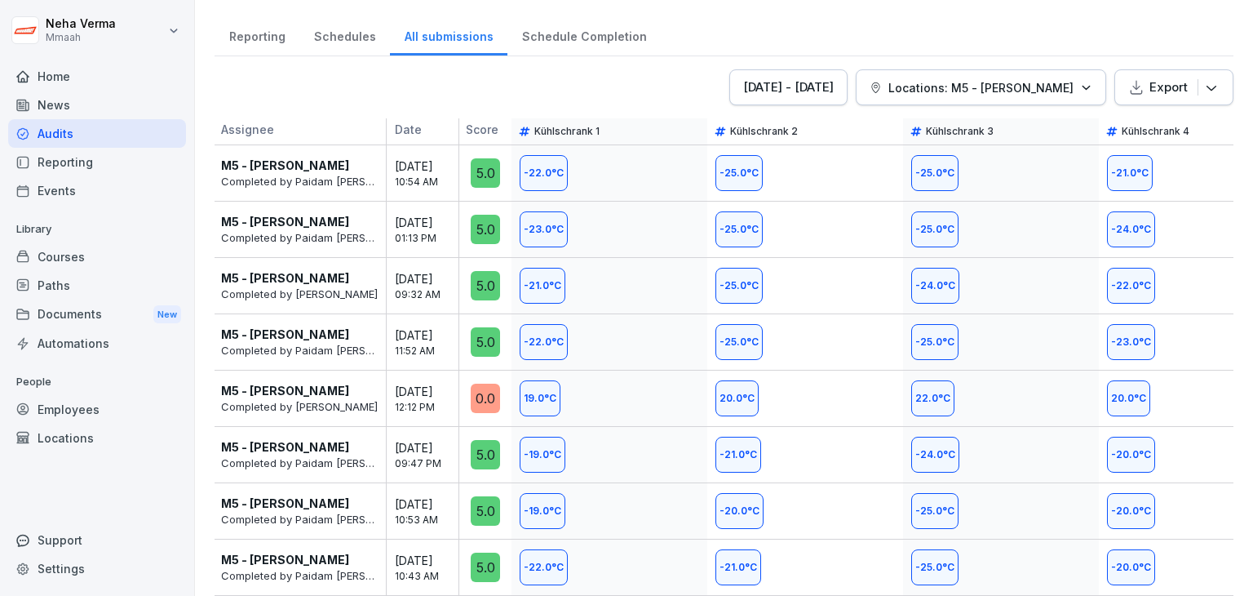
click at [561, 38] on div "Schedule Completion" at bounding box center [584, 35] width 153 height 42
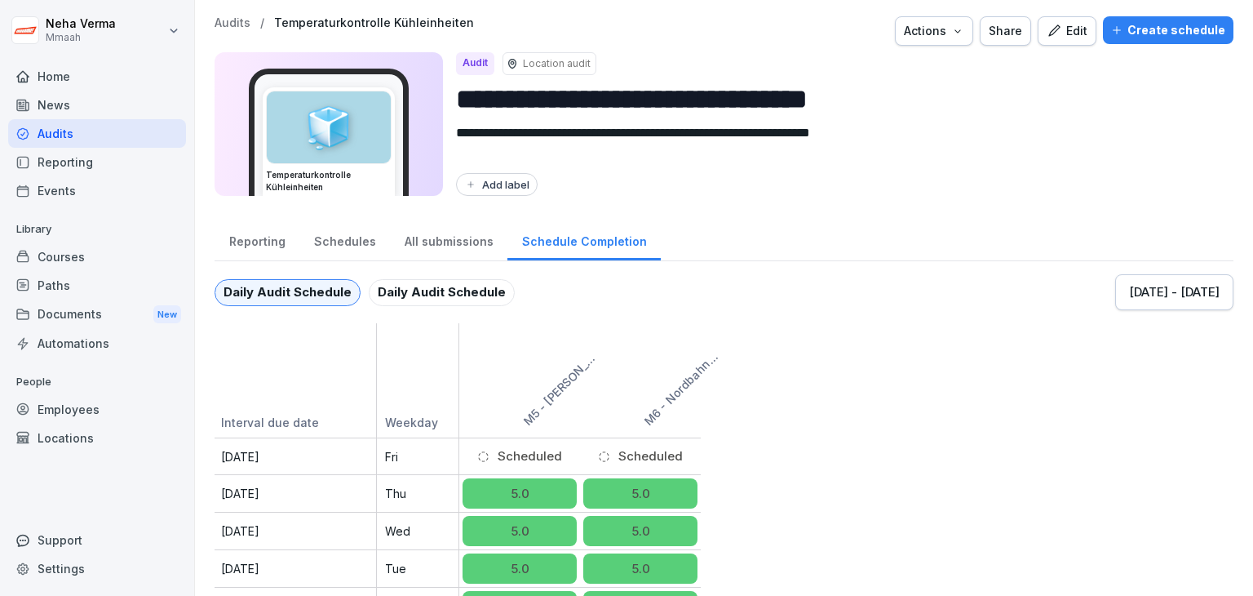
scroll to position [153, 0]
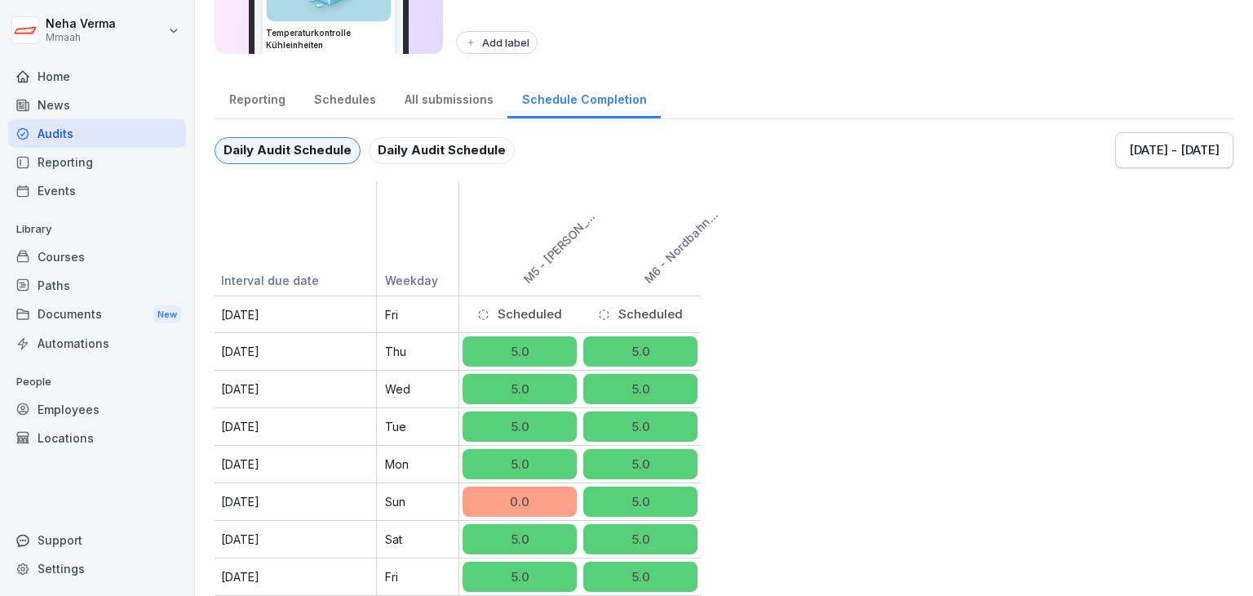
click at [1168, 416] on div "Interval due date Weekday M5 - [PERSON_NAME] M6 - Nordbahnhof [DATE] Fri Schedu…" at bounding box center [724, 388] width 1019 height 415
click at [429, 88] on div "All submissions" at bounding box center [448, 98] width 117 height 42
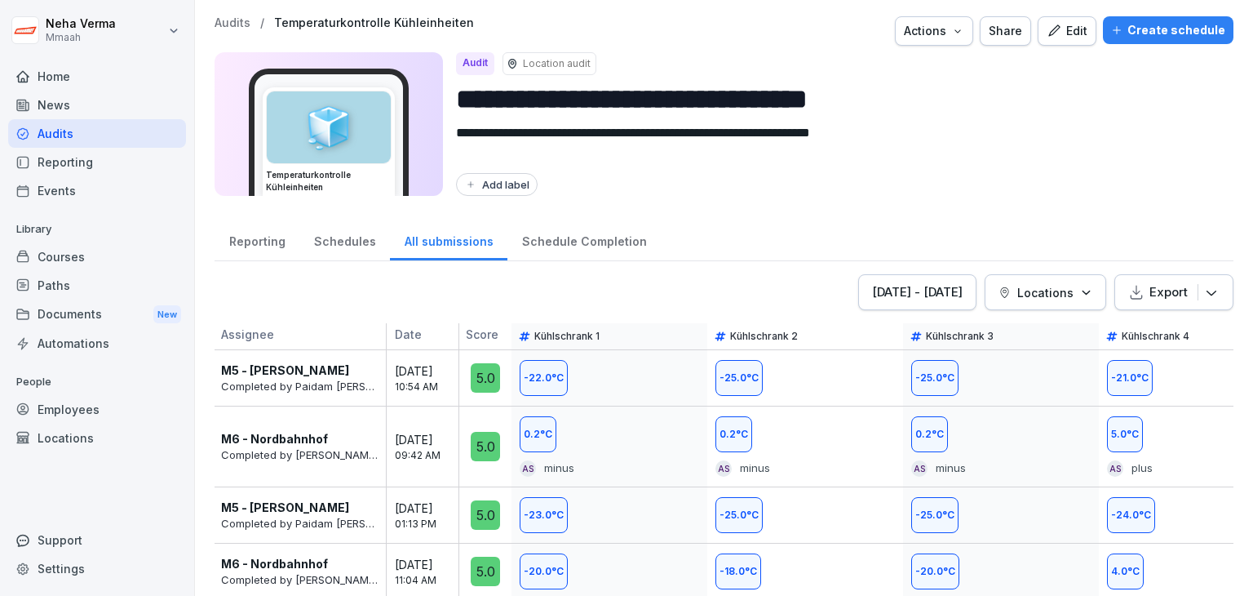
click at [347, 242] on div "Schedules" at bounding box center [344, 240] width 91 height 42
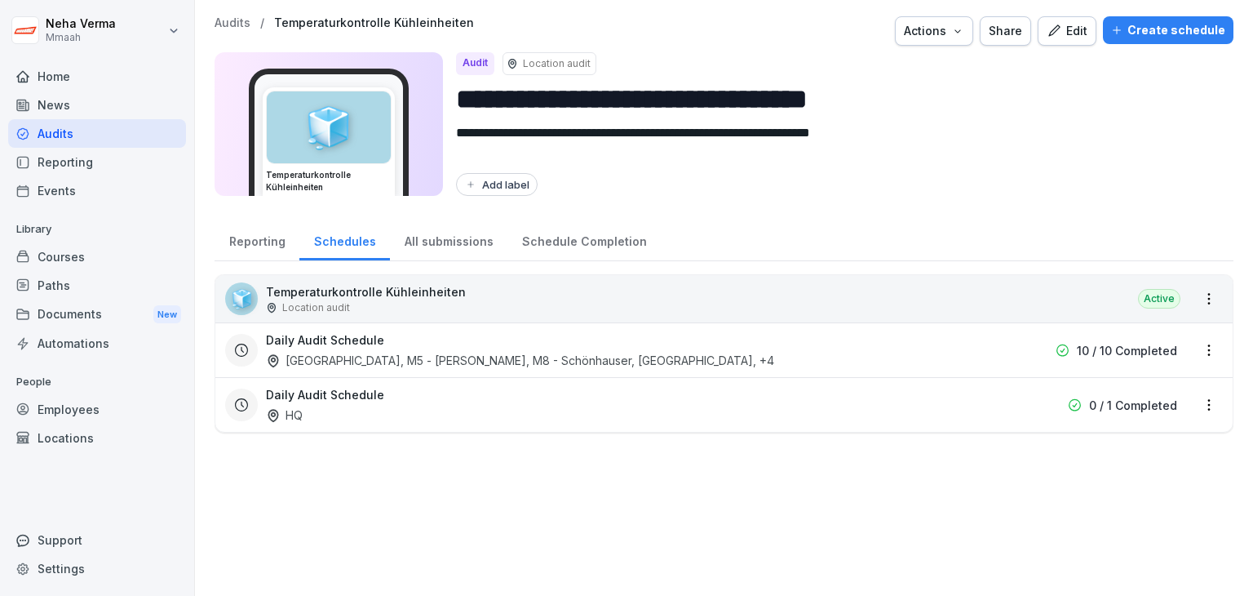
click at [254, 247] on div "Reporting" at bounding box center [257, 240] width 85 height 42
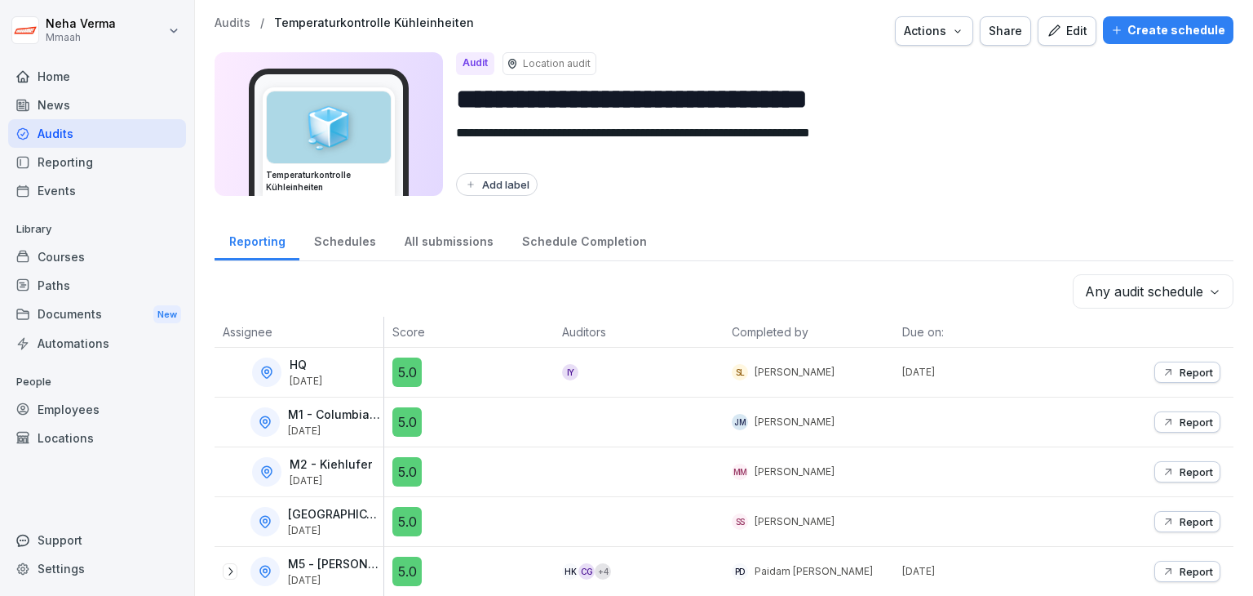
scroll to position [60, 0]
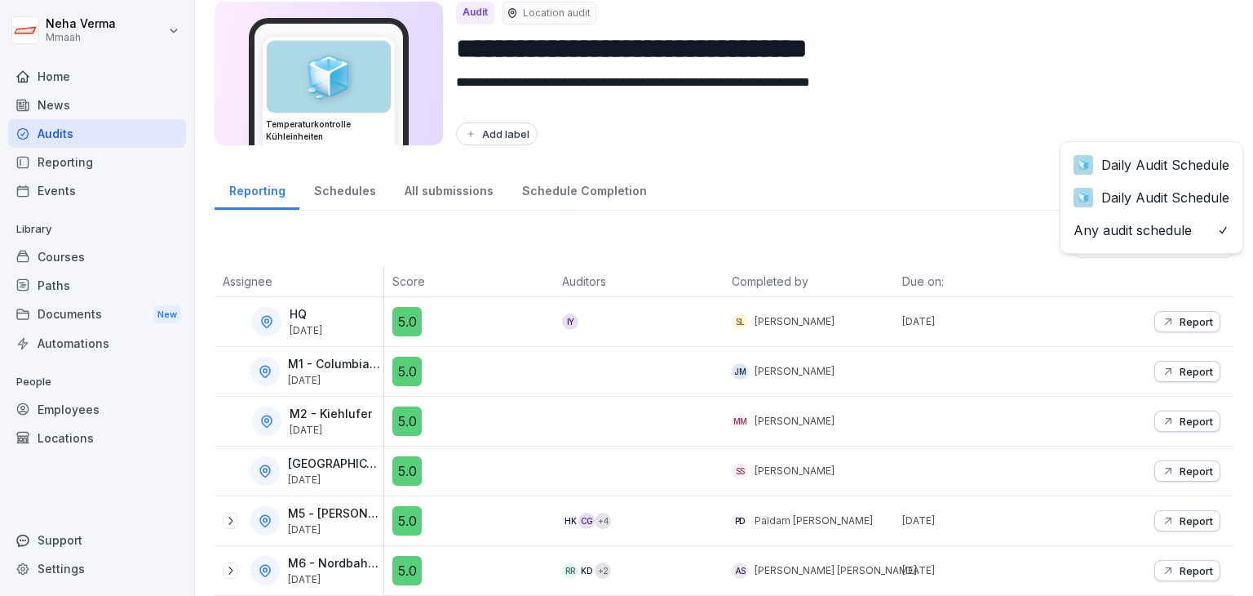
click at [1209, 226] on body "**********" at bounding box center [626, 298] width 1253 height 596
click at [1168, 86] on html "**********" at bounding box center [626, 298] width 1253 height 596
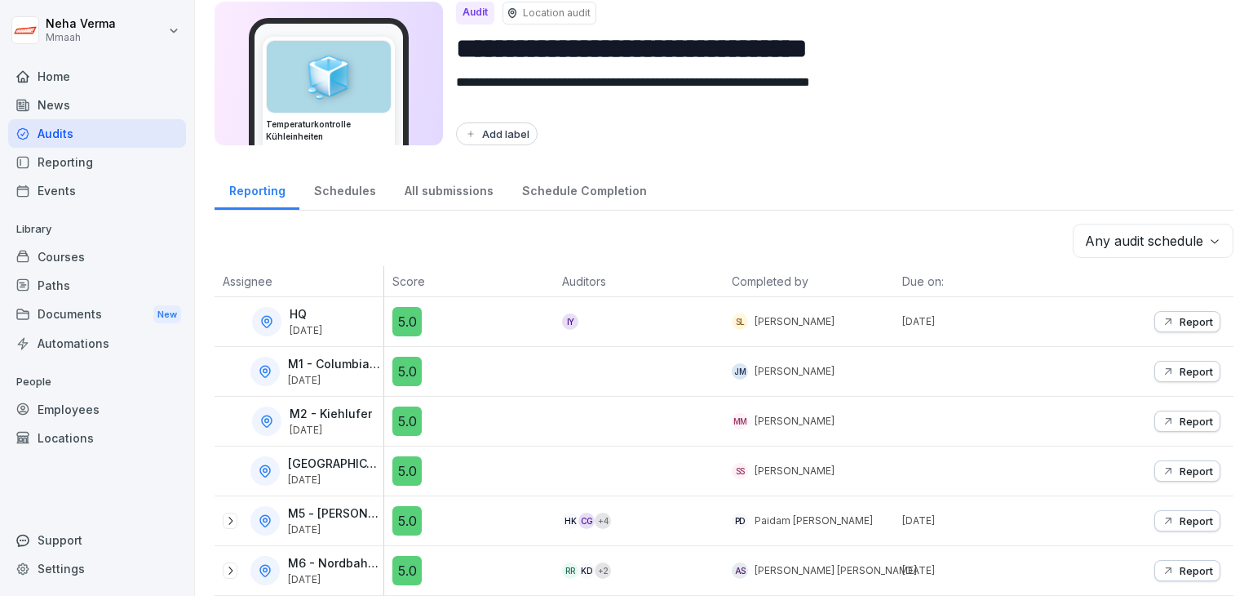
click at [435, 176] on div "All submissions" at bounding box center [448, 189] width 117 height 42
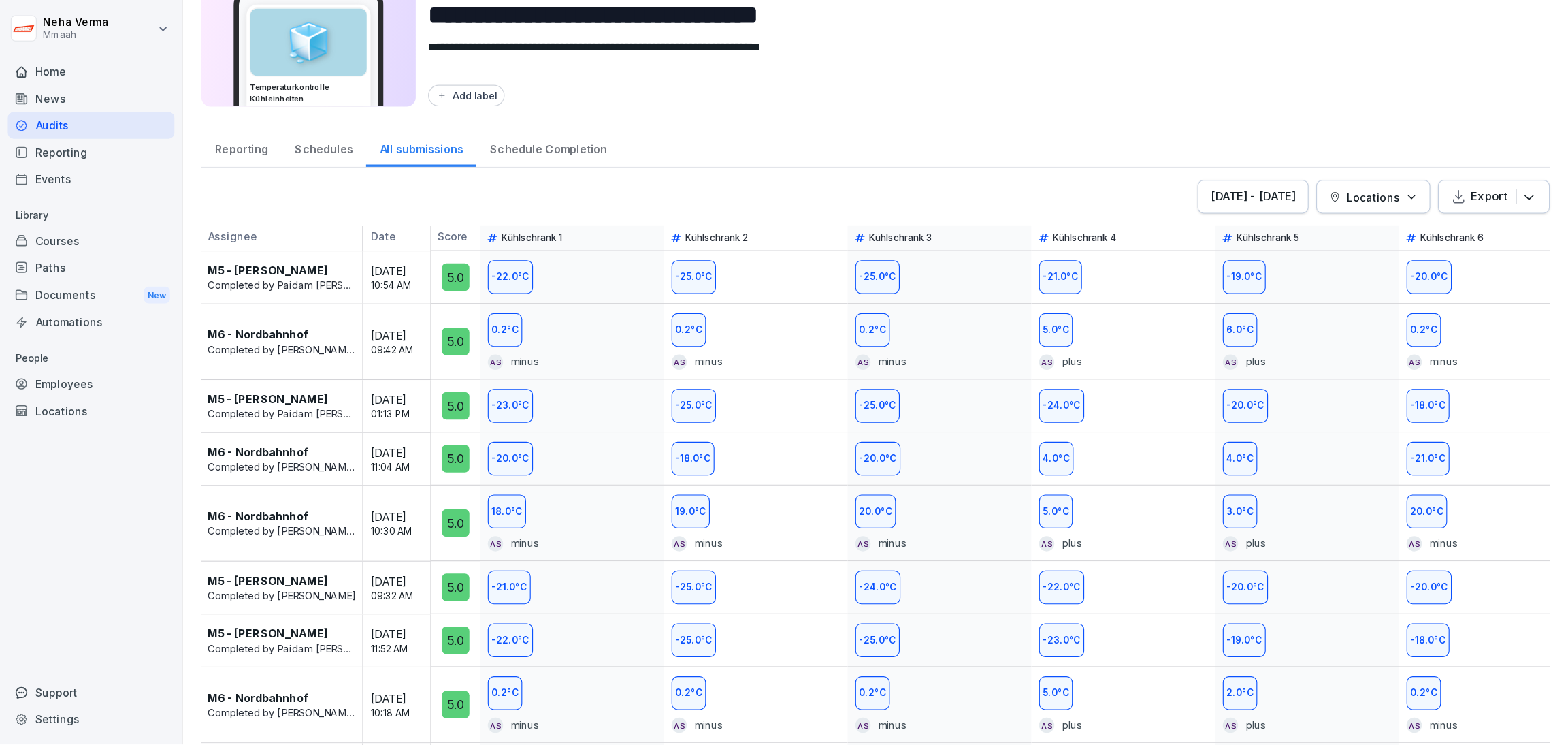
scroll to position [68, 0]
drag, startPoint x: 1044, startPoint y: 2, endPoint x: 887, endPoint y: 87, distance: 178.5
click at [887, 87] on div "Add label" at bounding box center [873, 85] width 986 height 19
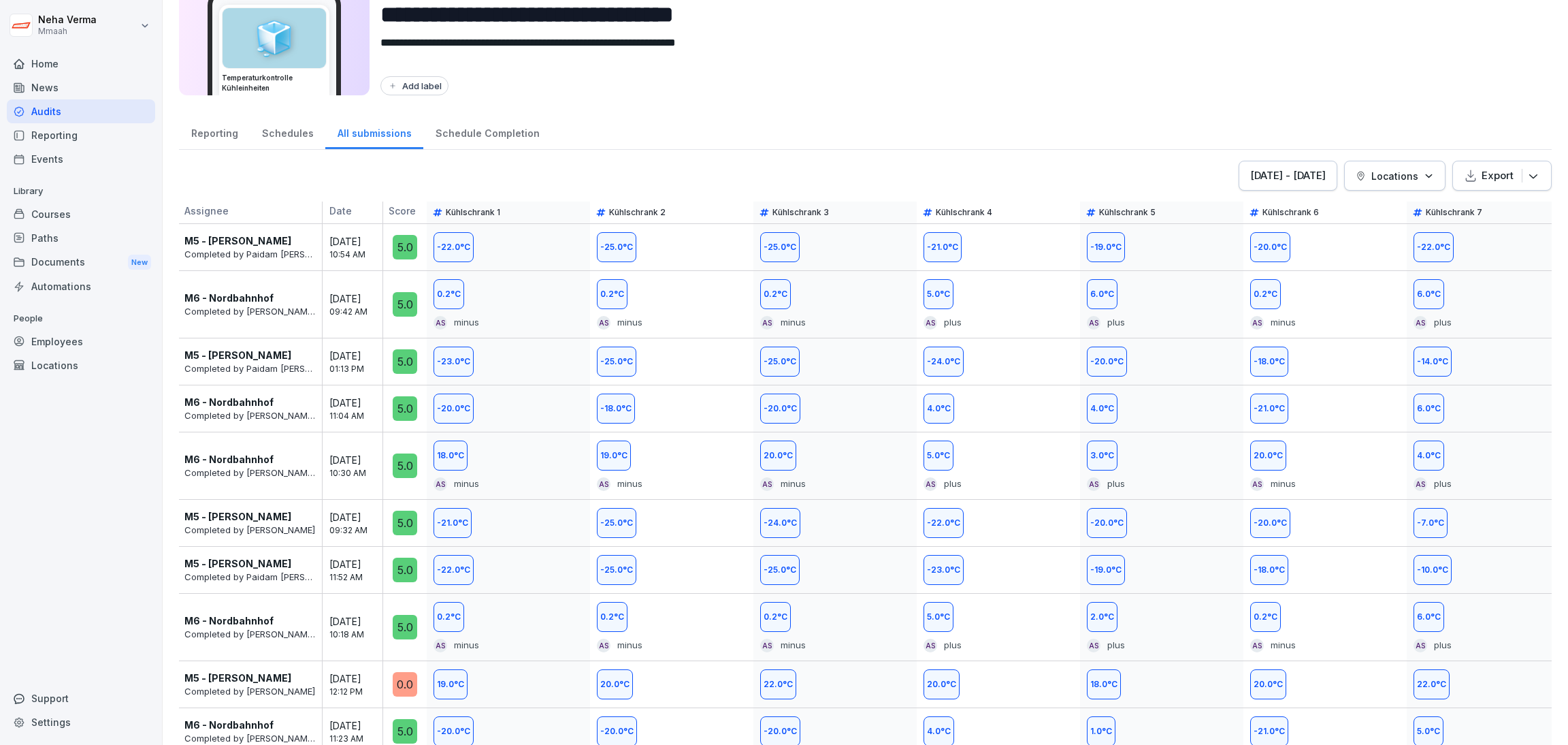
drag, startPoint x: 1324, startPoint y: 9, endPoint x: 946, endPoint y: 68, distance: 382.6
click at [946, 68] on div "**********" at bounding box center [960, 36] width 1160 height 120
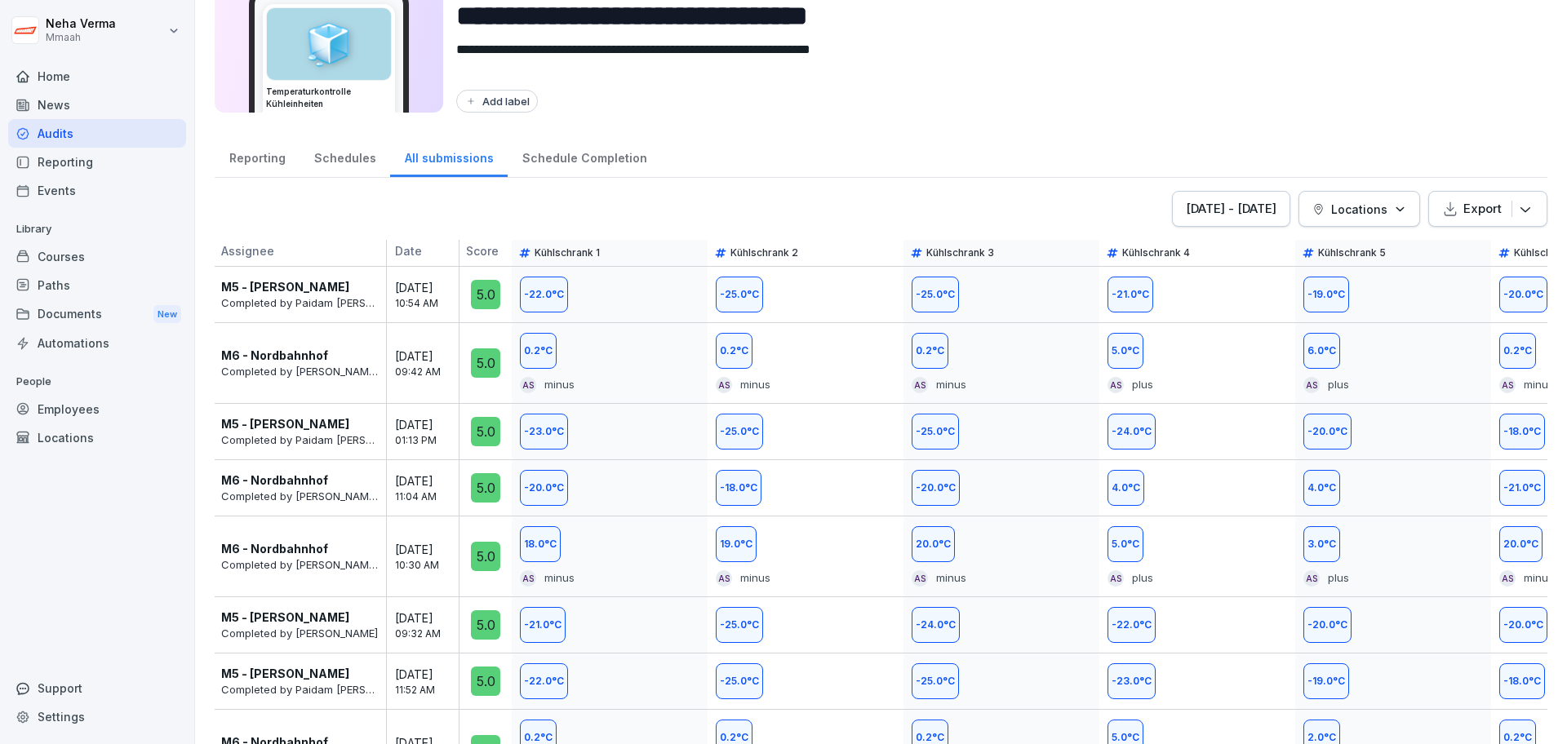
scroll to position [84, 0]
drag, startPoint x: 1757, startPoint y: 0, endPoint x: 787, endPoint y: 95, distance: 974.0
click at [787, 95] on div "Add label" at bounding box center [995, 100] width 1078 height 23
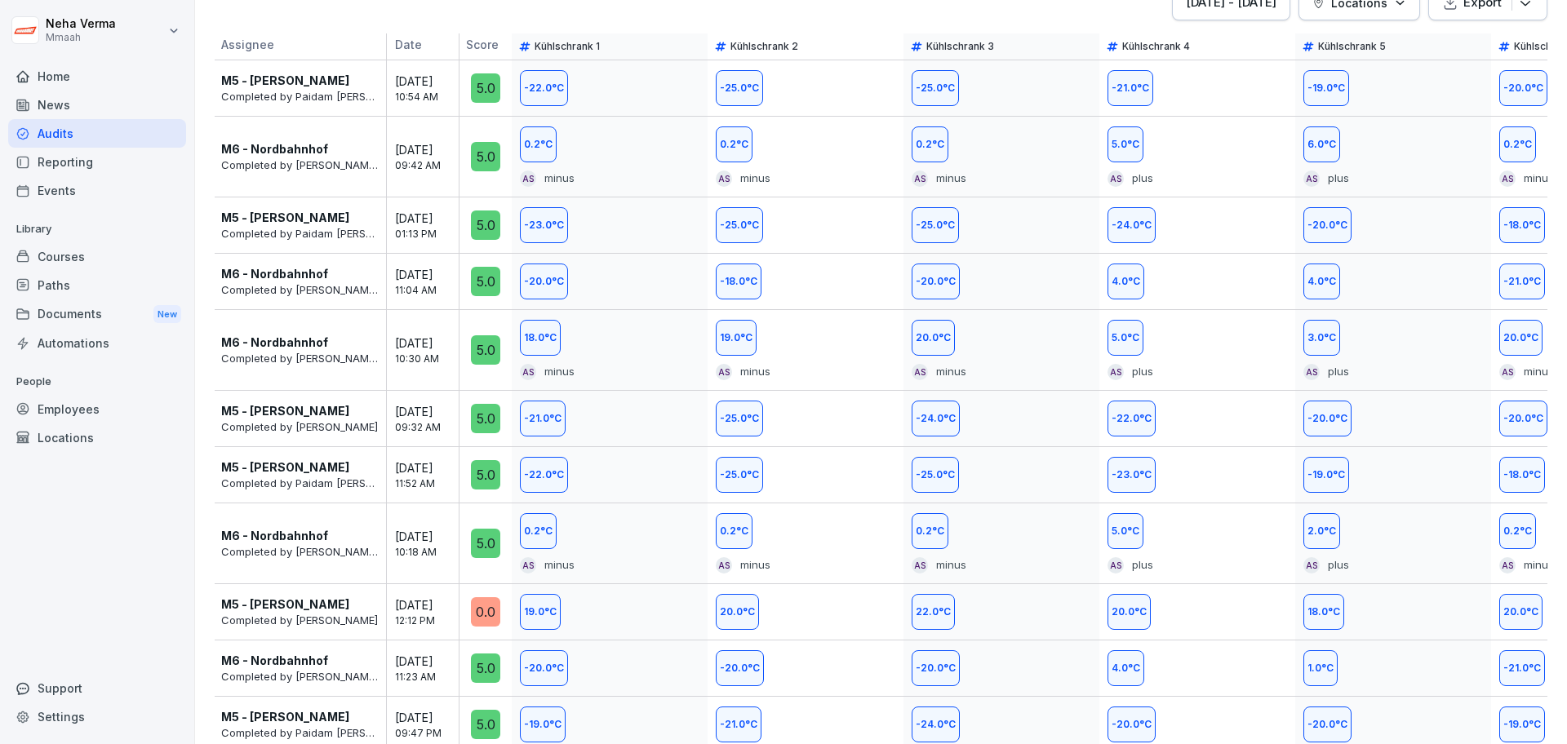
scroll to position [0, 0]
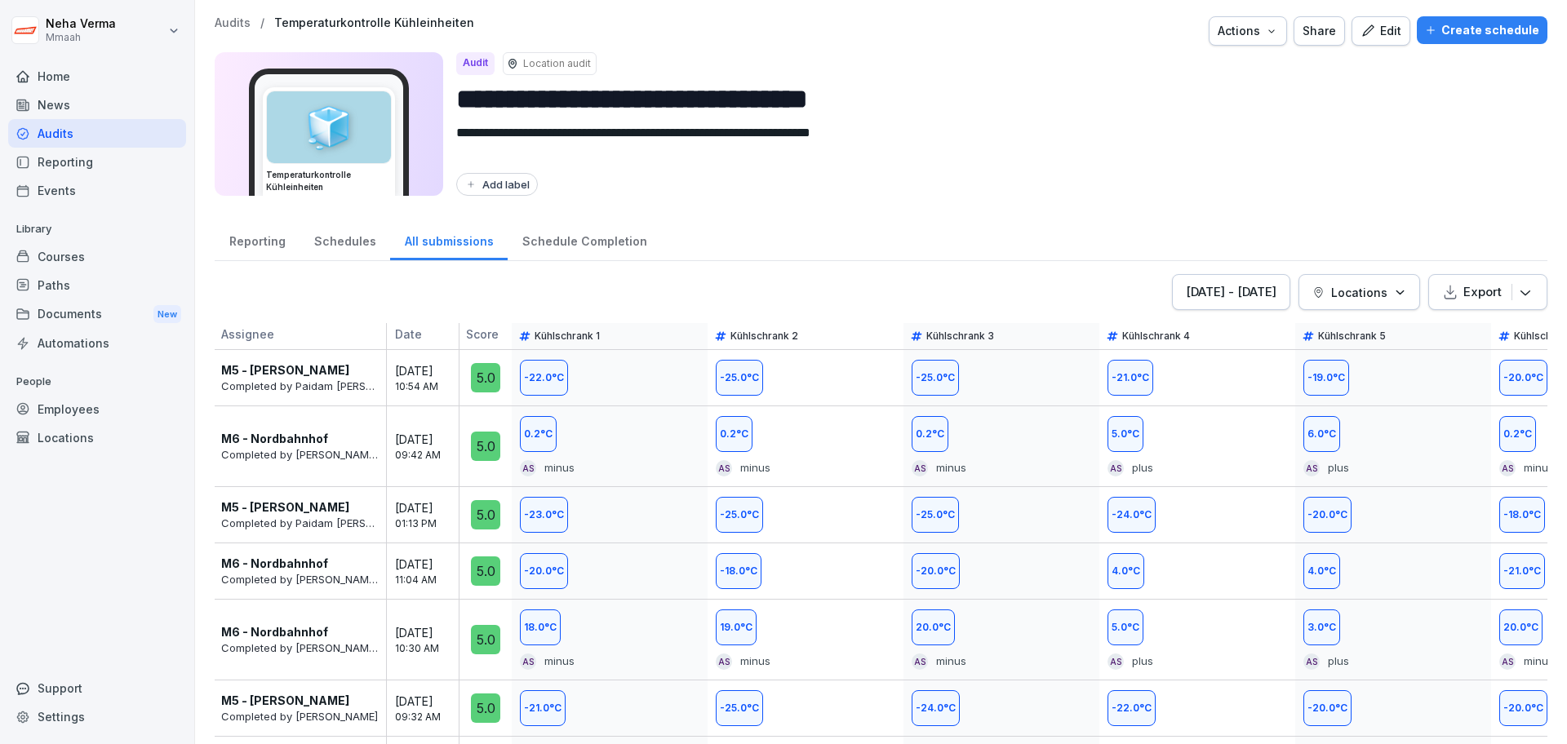
click at [1252, 294] on p "Locations" at bounding box center [1359, 292] width 56 height 17
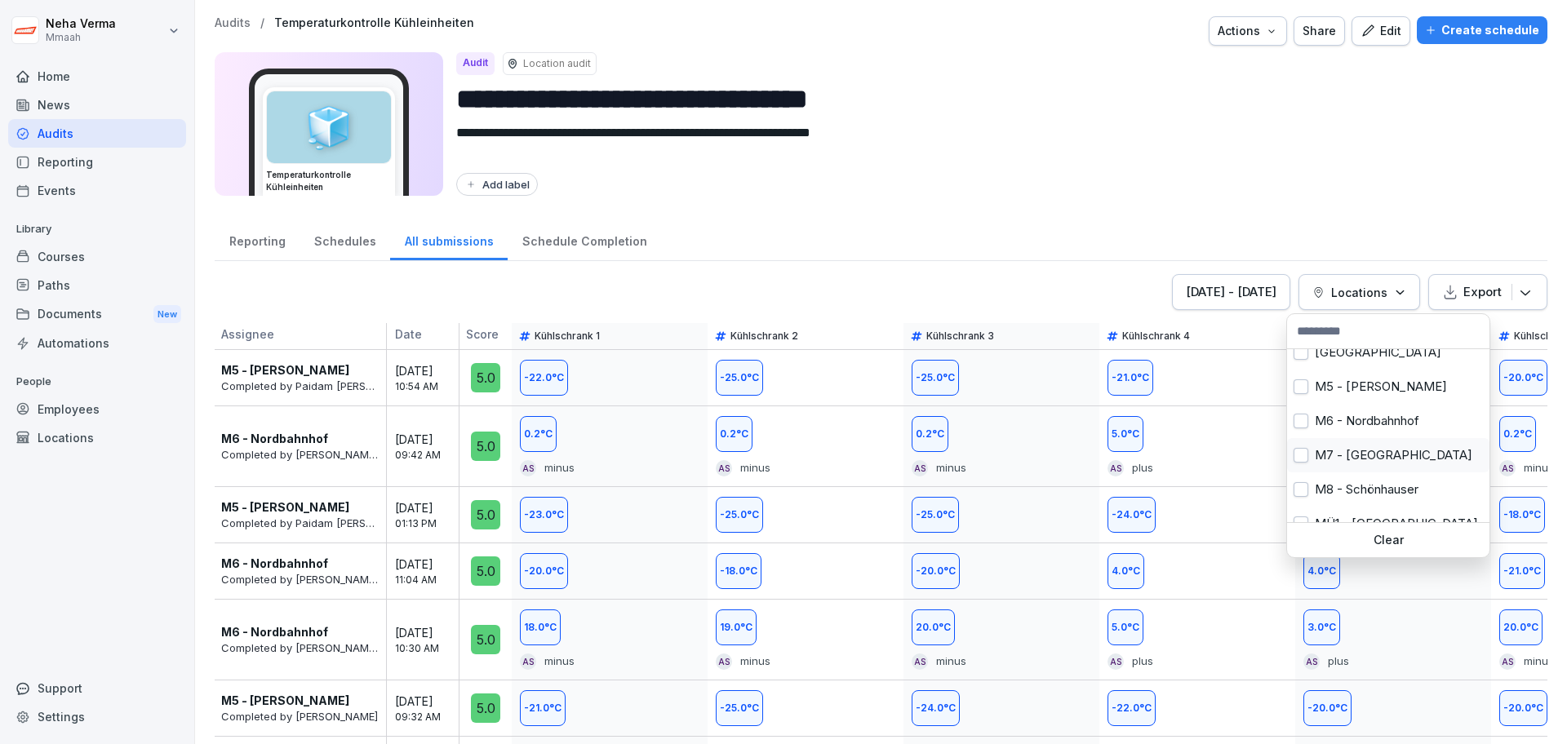
scroll to position [102, 0]
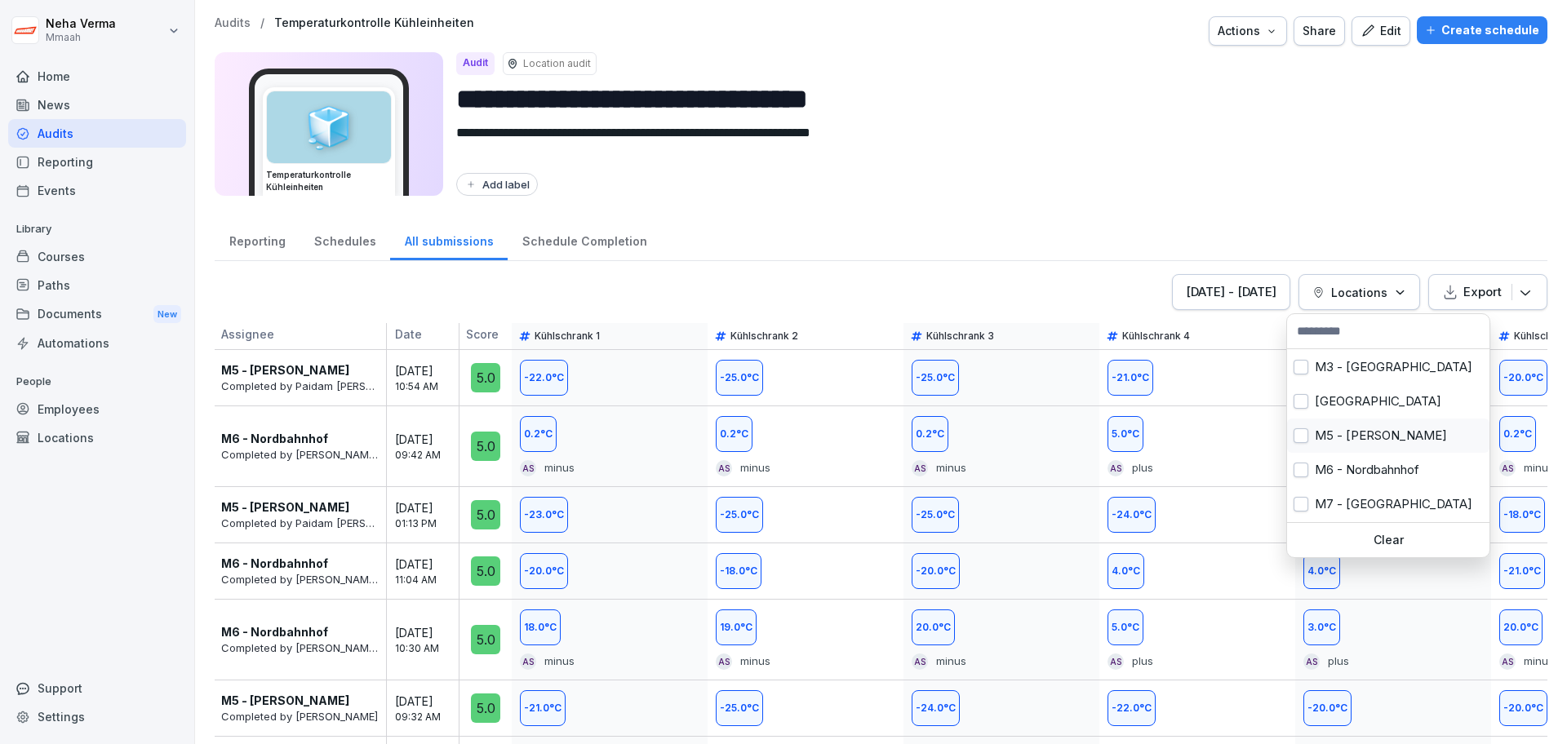
click at [1252, 437] on div "M5 - [PERSON_NAME]" at bounding box center [1388, 436] width 202 height 34
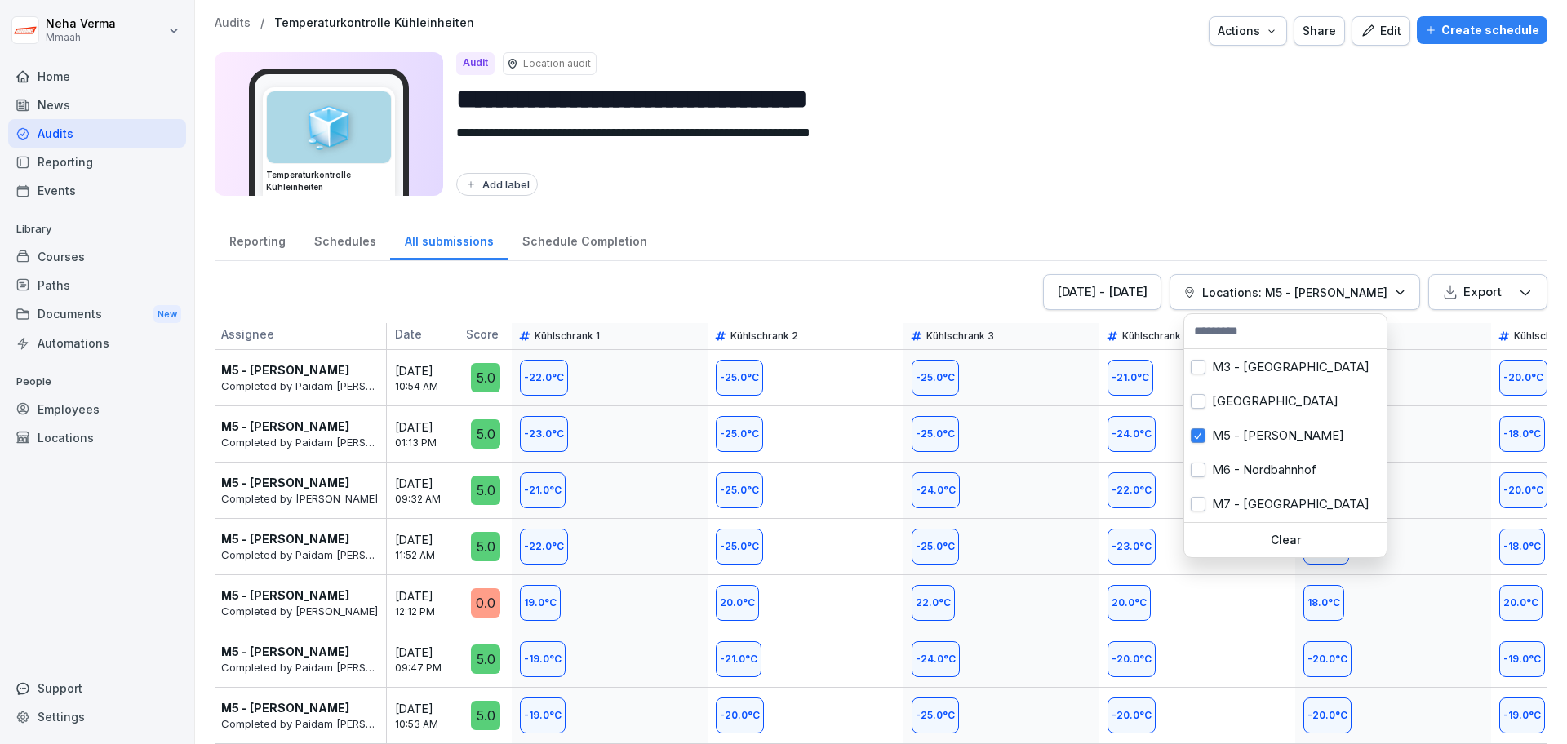
click at [1252, 152] on html "**********" at bounding box center [783, 372] width 1567 height 744
